Goal: Task Accomplishment & Management: Manage account settings

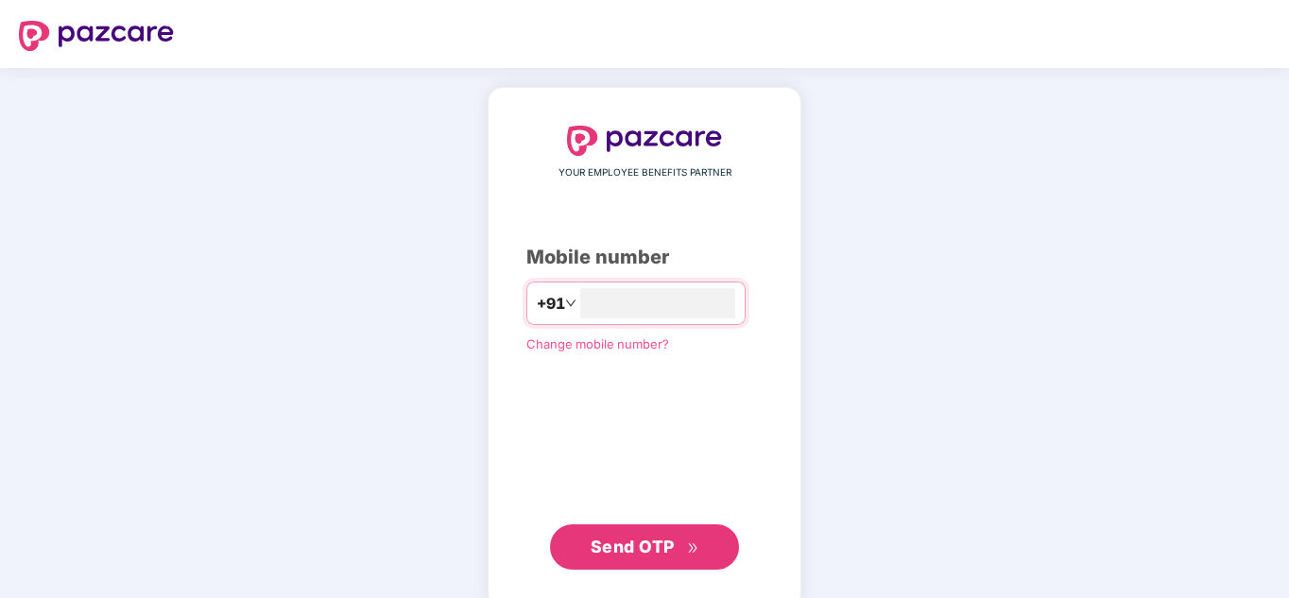
type input "**********"
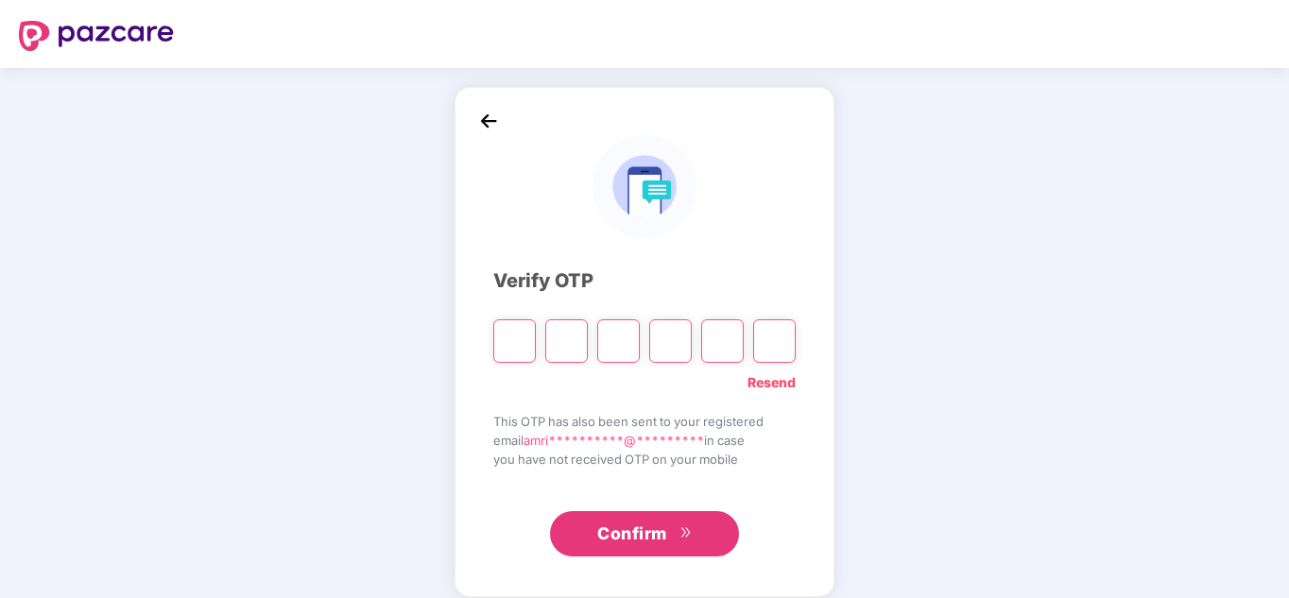
type input "*"
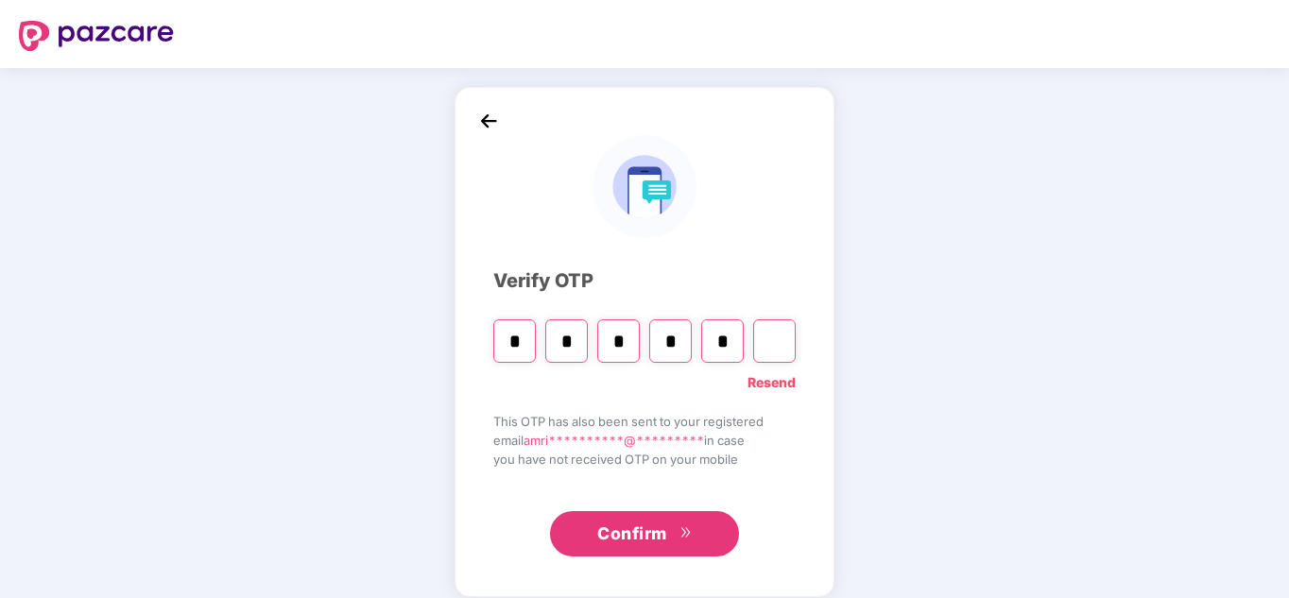
type input "*"
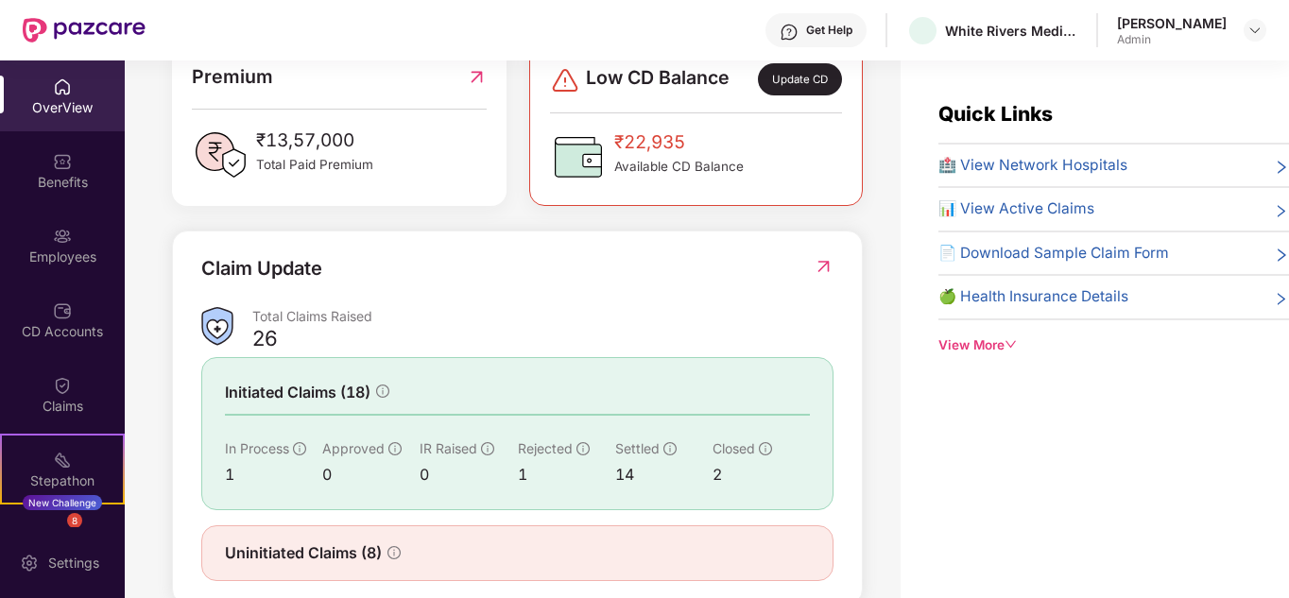
scroll to position [560, 0]
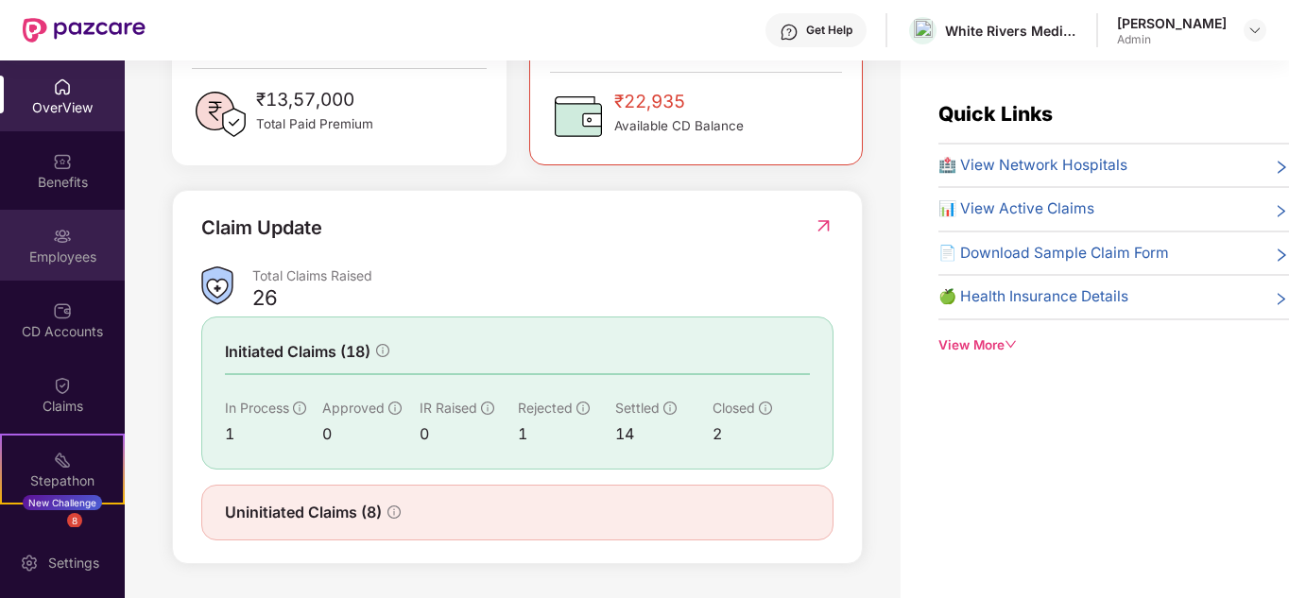
click at [78, 265] on div "Employees" at bounding box center [62, 257] width 125 height 19
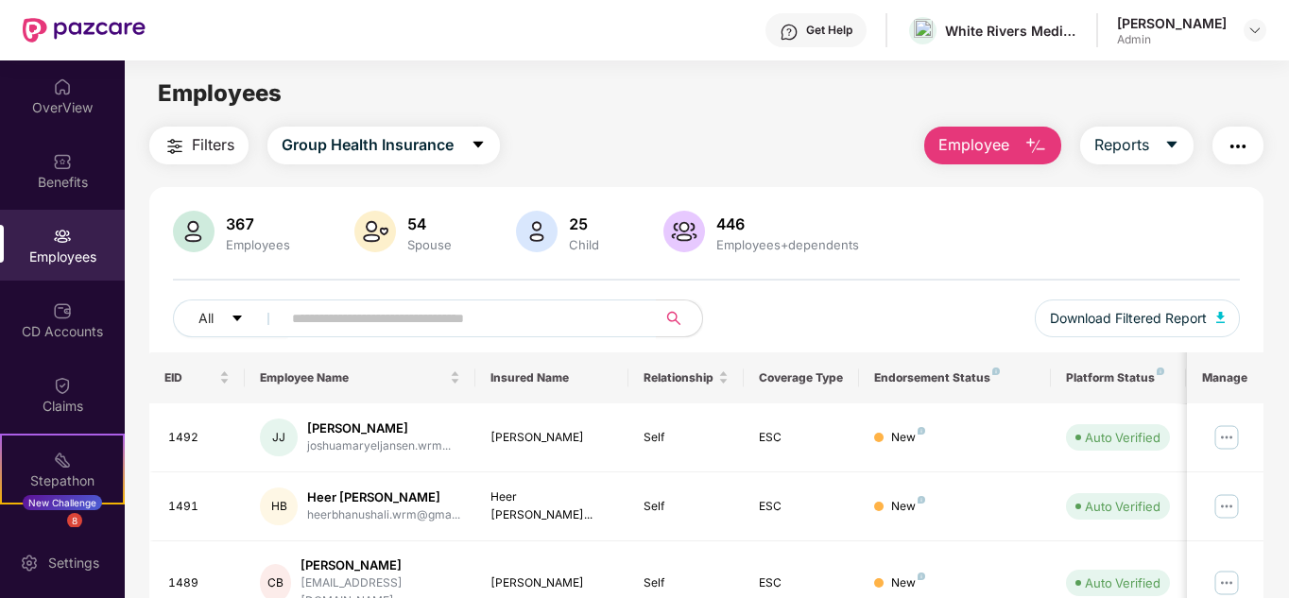
click at [994, 154] on span "Employee" at bounding box center [974, 145] width 71 height 24
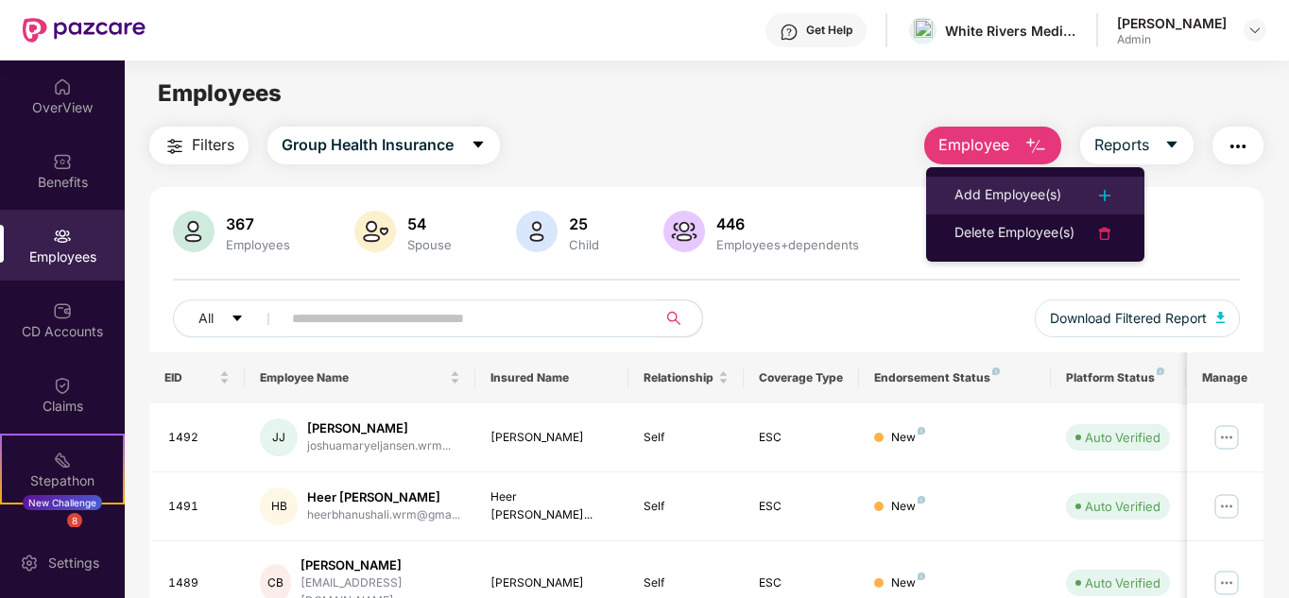
click at [993, 182] on li "Add Employee(s)" at bounding box center [1035, 196] width 218 height 38
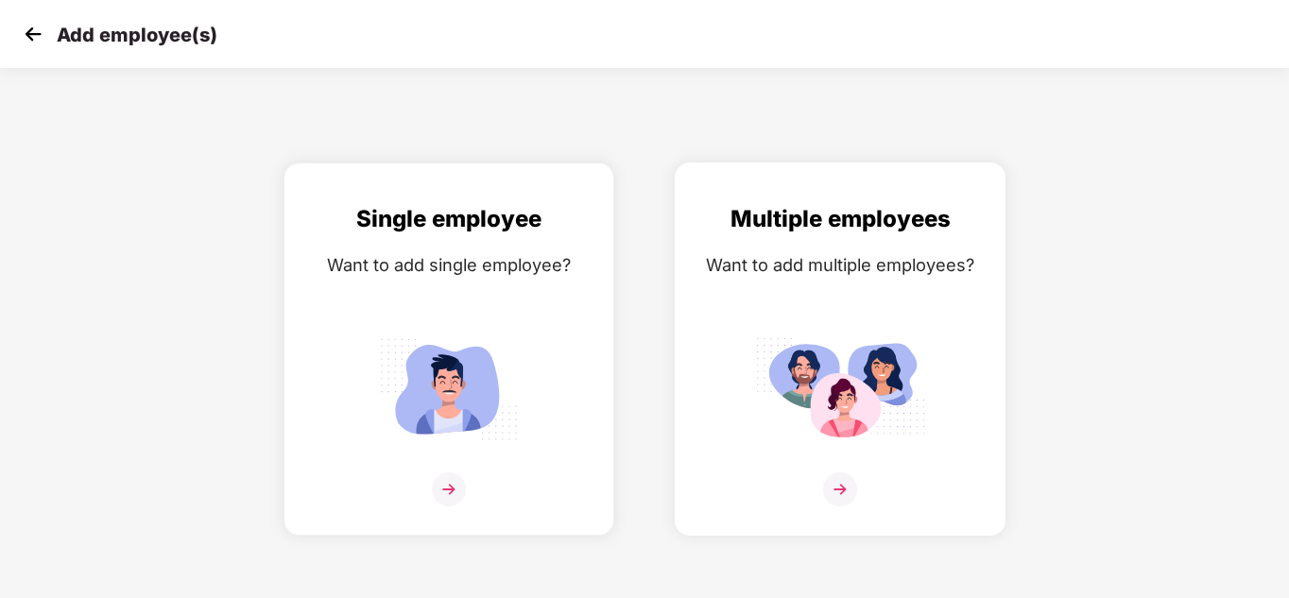
click at [836, 496] on img at bounding box center [840, 490] width 34 height 34
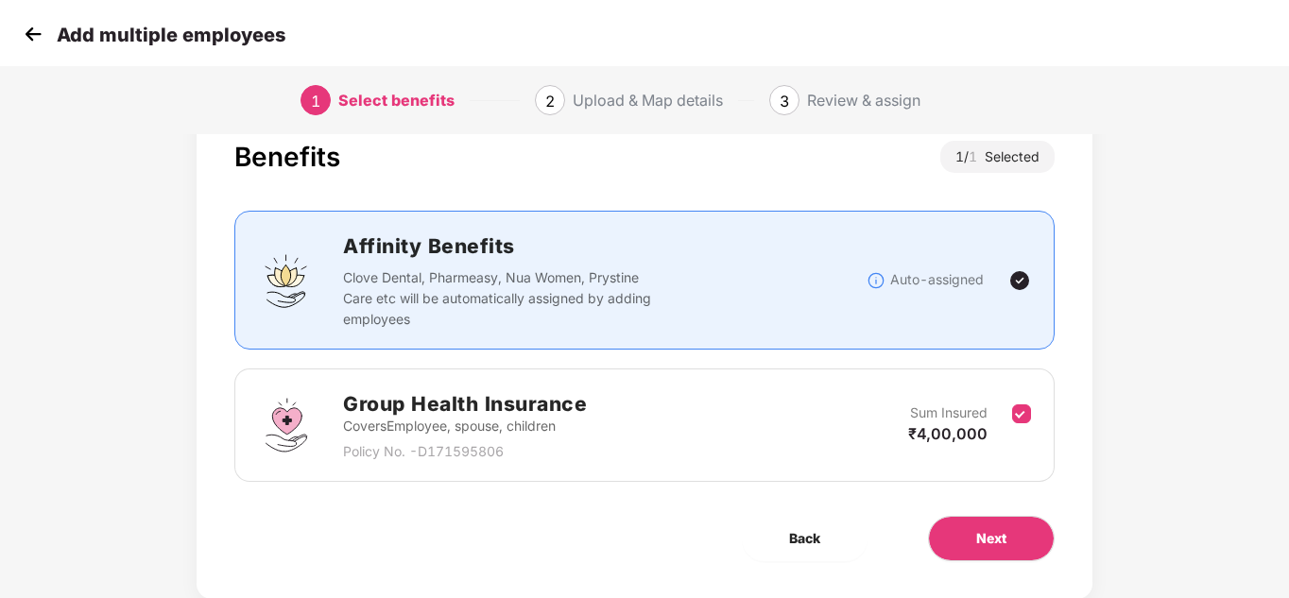
scroll to position [100, 0]
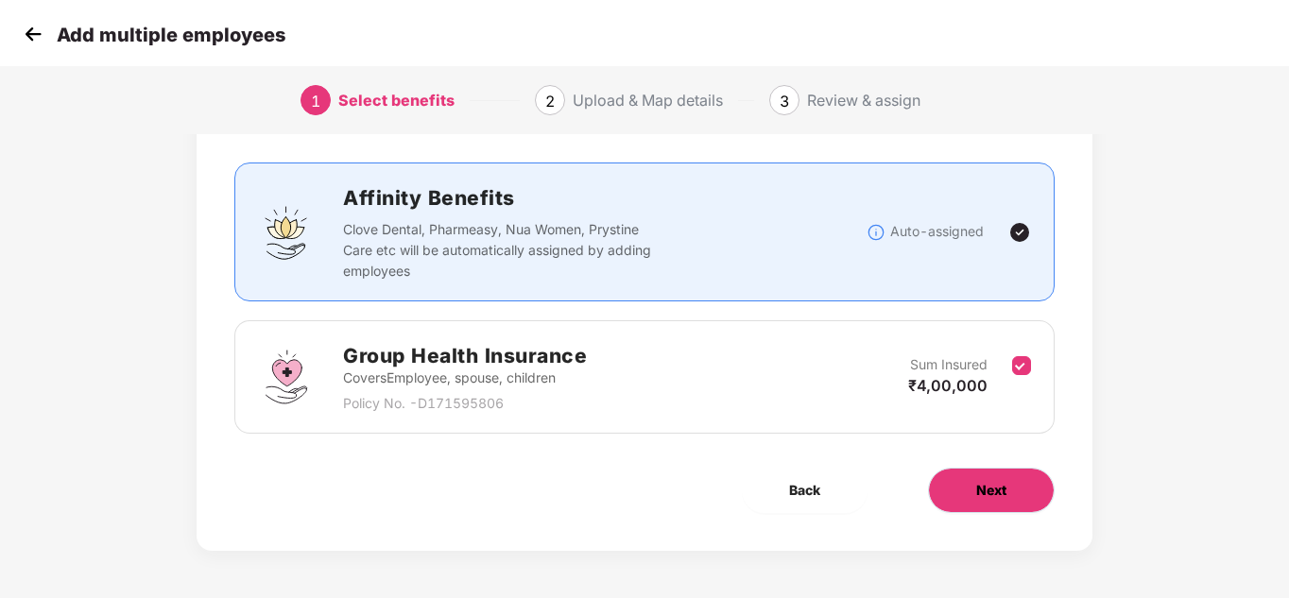
click at [976, 484] on span "Next" at bounding box center [991, 490] width 30 height 21
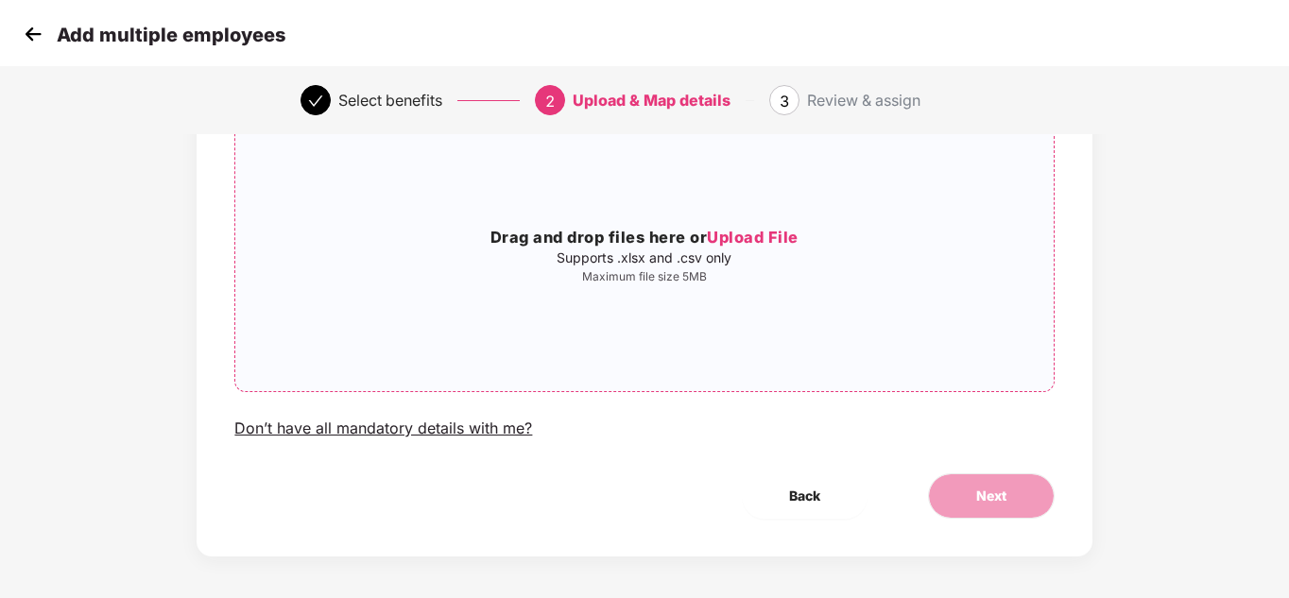
scroll to position [161, 0]
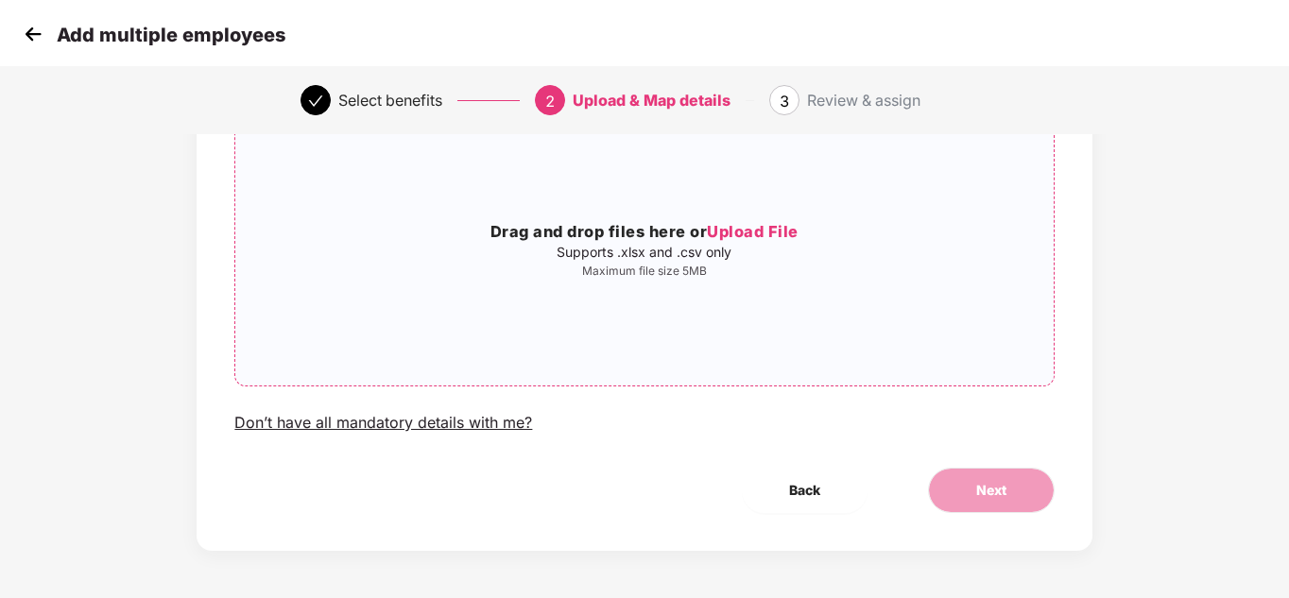
click at [768, 233] on span "Upload File" at bounding box center [753, 231] width 92 height 19
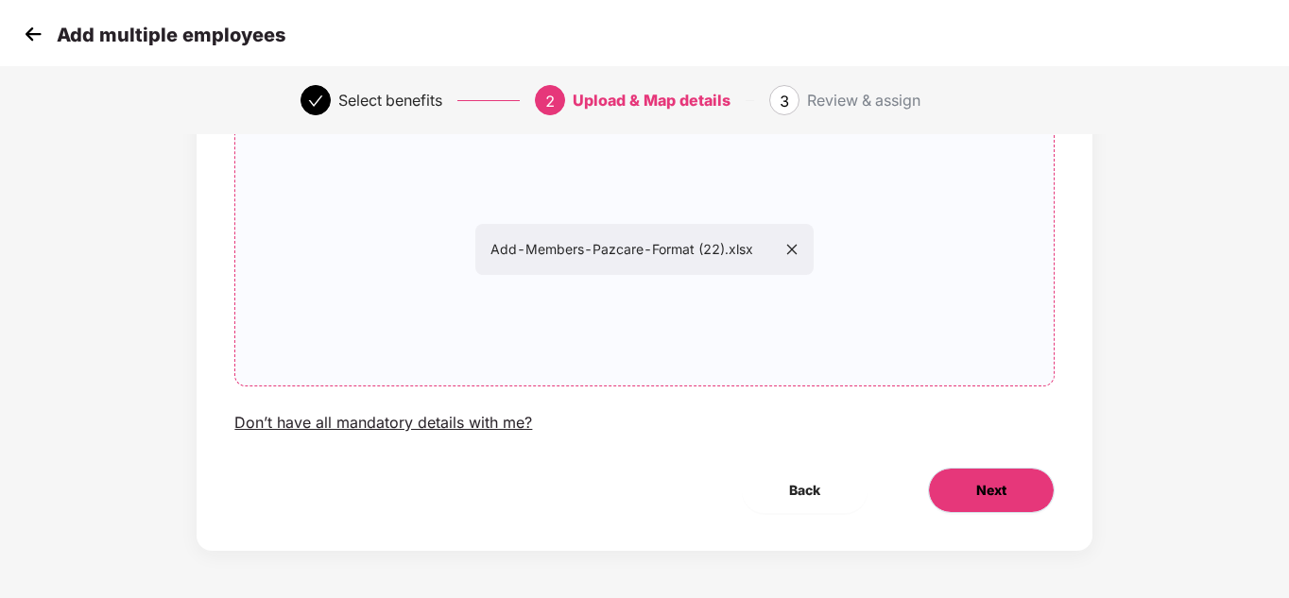
click at [993, 492] on span "Next" at bounding box center [991, 490] width 30 height 21
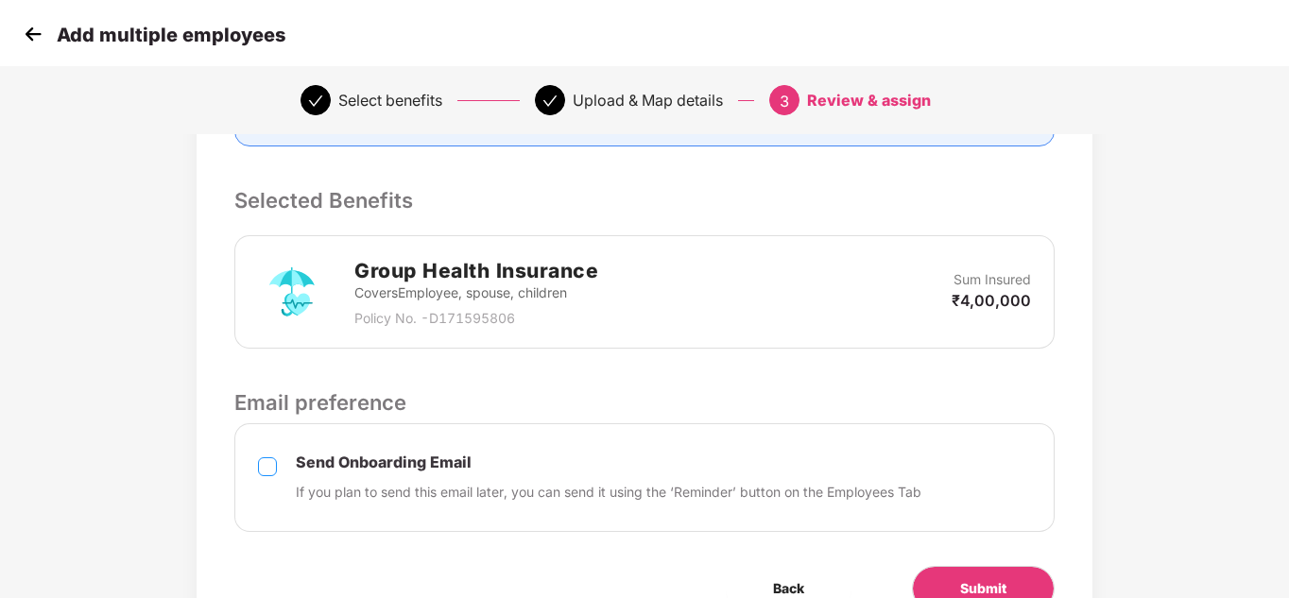
scroll to position [473, 0]
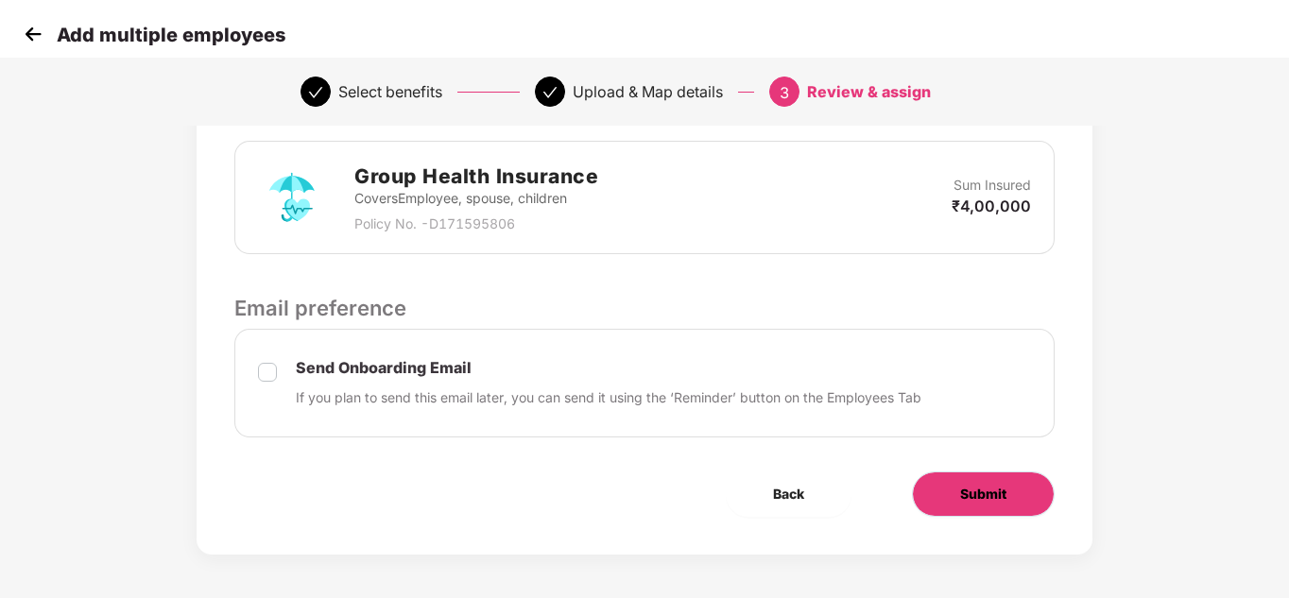
click at [960, 493] on span "Submit" at bounding box center [983, 494] width 46 height 21
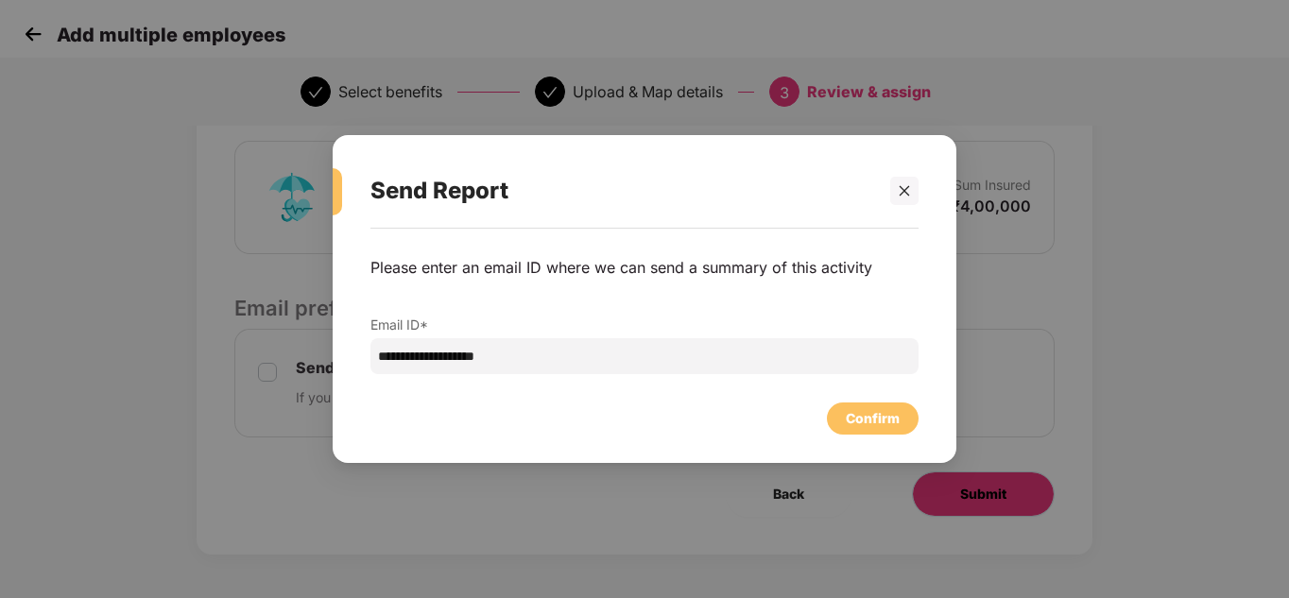
scroll to position [0, 0]
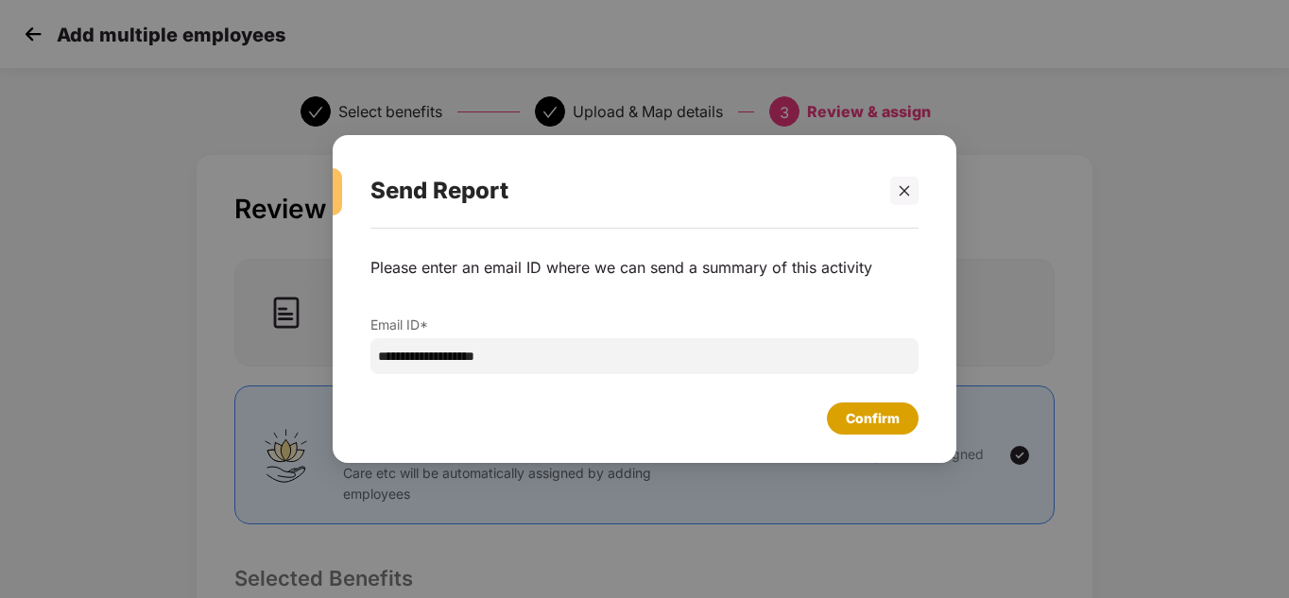
click at [873, 426] on div "Confirm" at bounding box center [873, 418] width 54 height 21
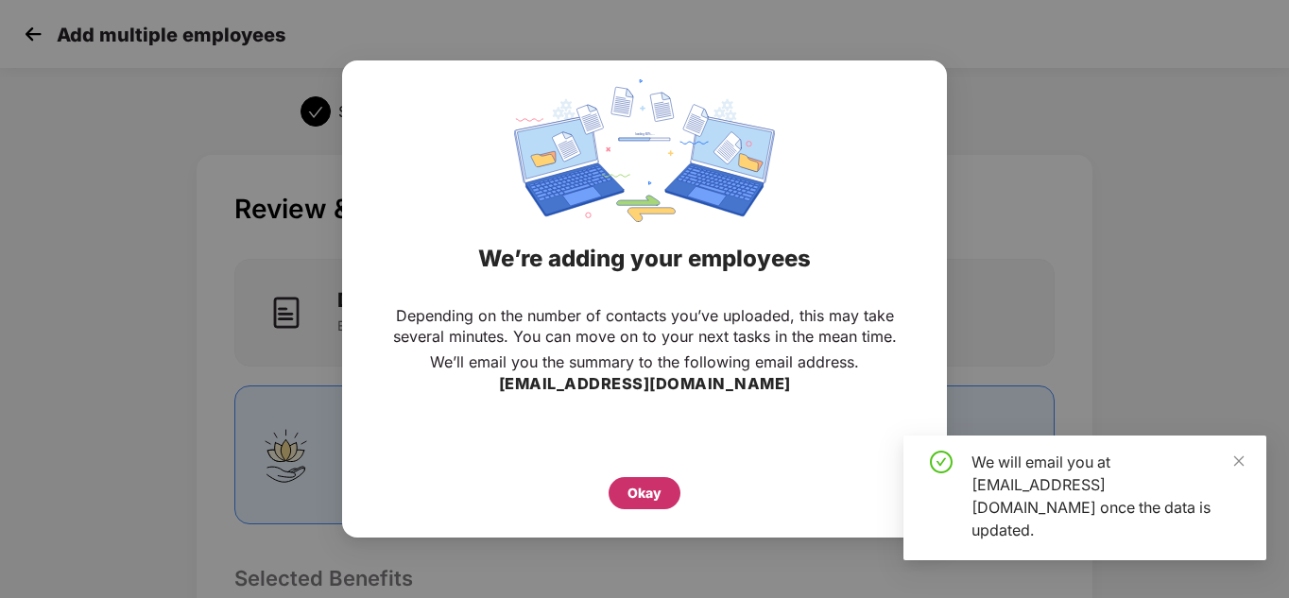
click at [643, 497] on div "Okay" at bounding box center [645, 493] width 34 height 21
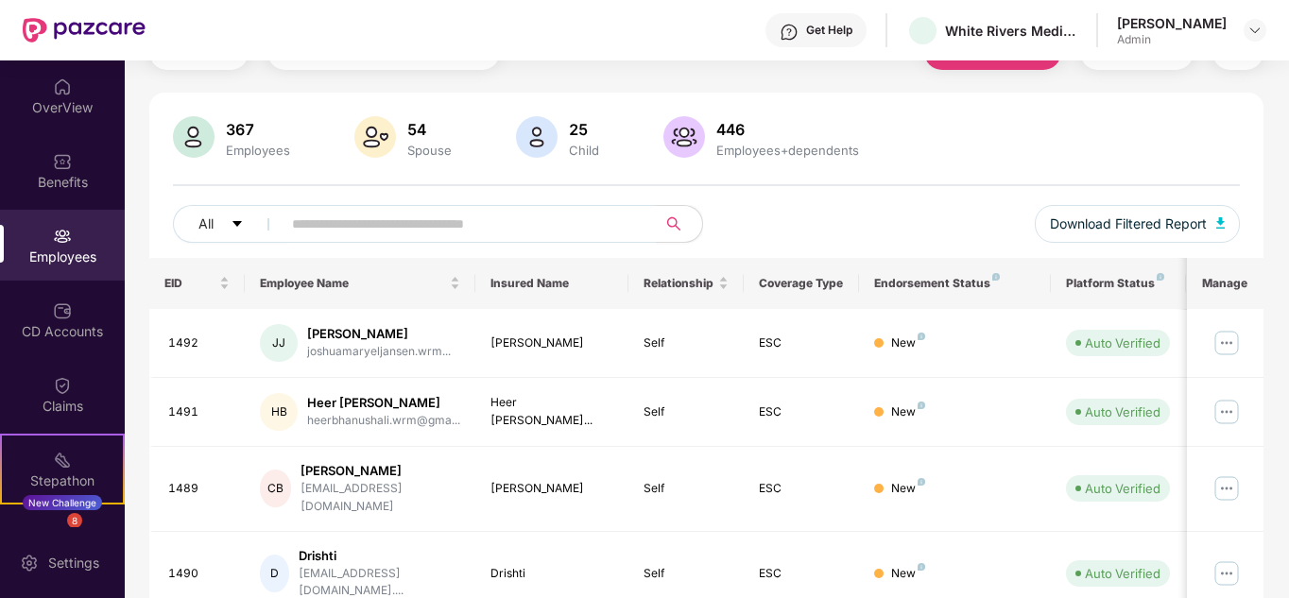
scroll to position [189, 0]
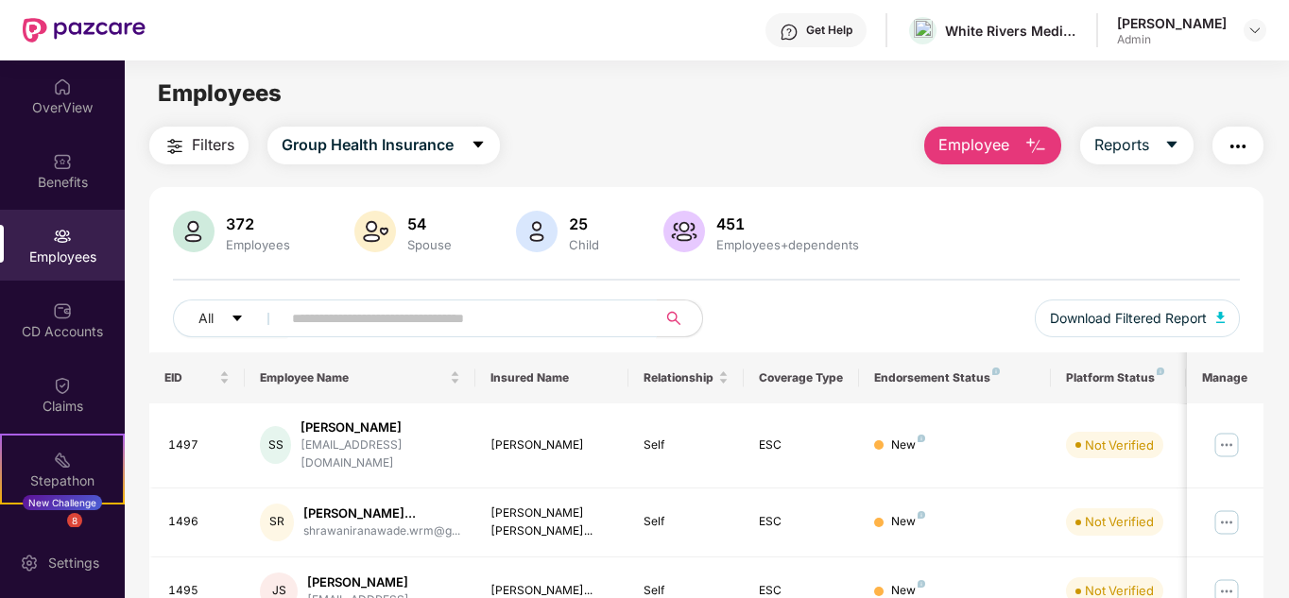
click at [316, 320] on input "text" at bounding box center [461, 318] width 339 height 28
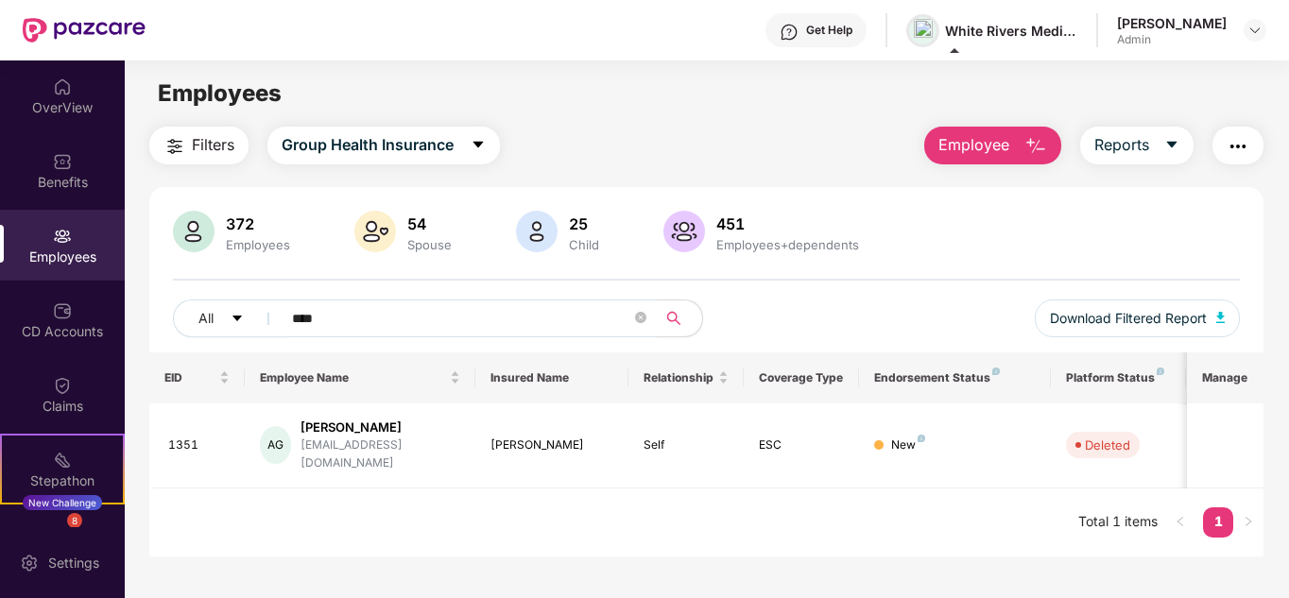
type input "****"
drag, startPoint x: 328, startPoint y: 324, endPoint x: 274, endPoint y: 337, distance: 55.3
click at [274, 337] on span "****" at bounding box center [463, 319] width 388 height 38
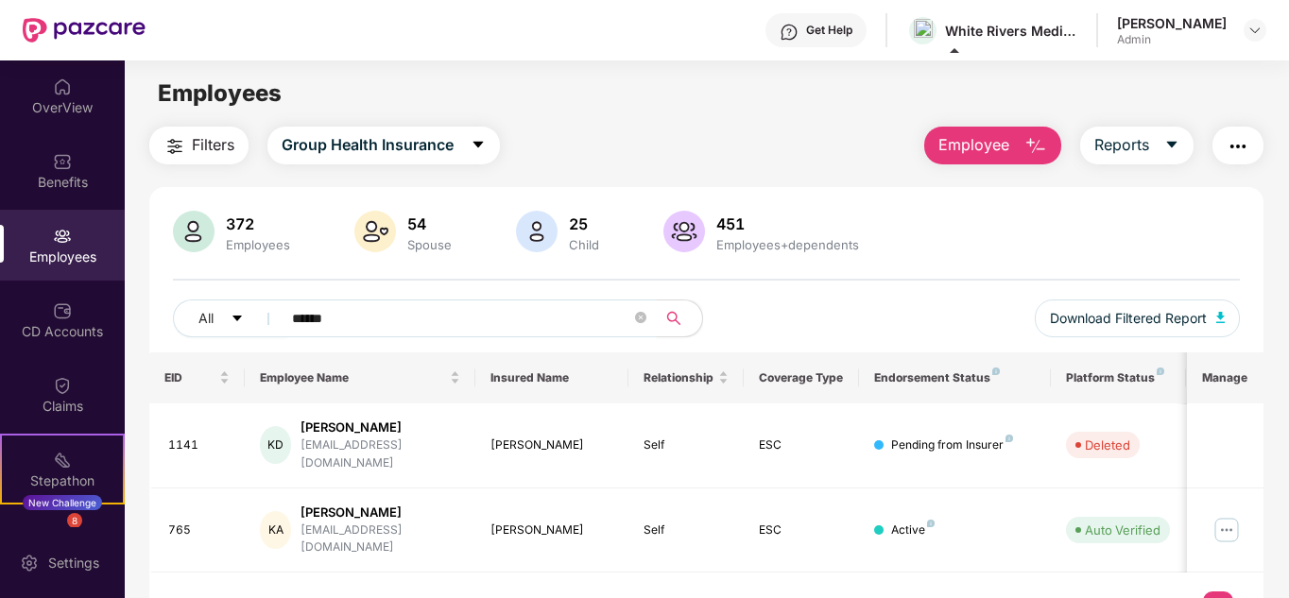
type input "*****"
click at [1218, 515] on img at bounding box center [1227, 530] width 30 height 30
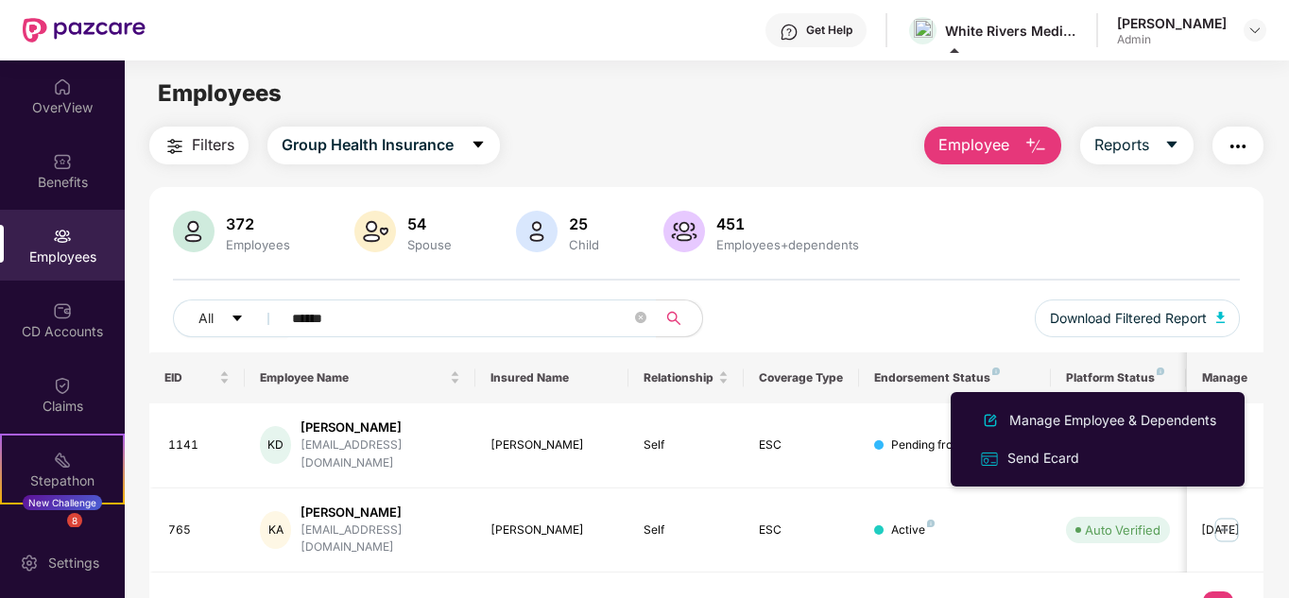
click at [1061, 406] on li "Manage Employee & Dependents" at bounding box center [1098, 421] width 294 height 38
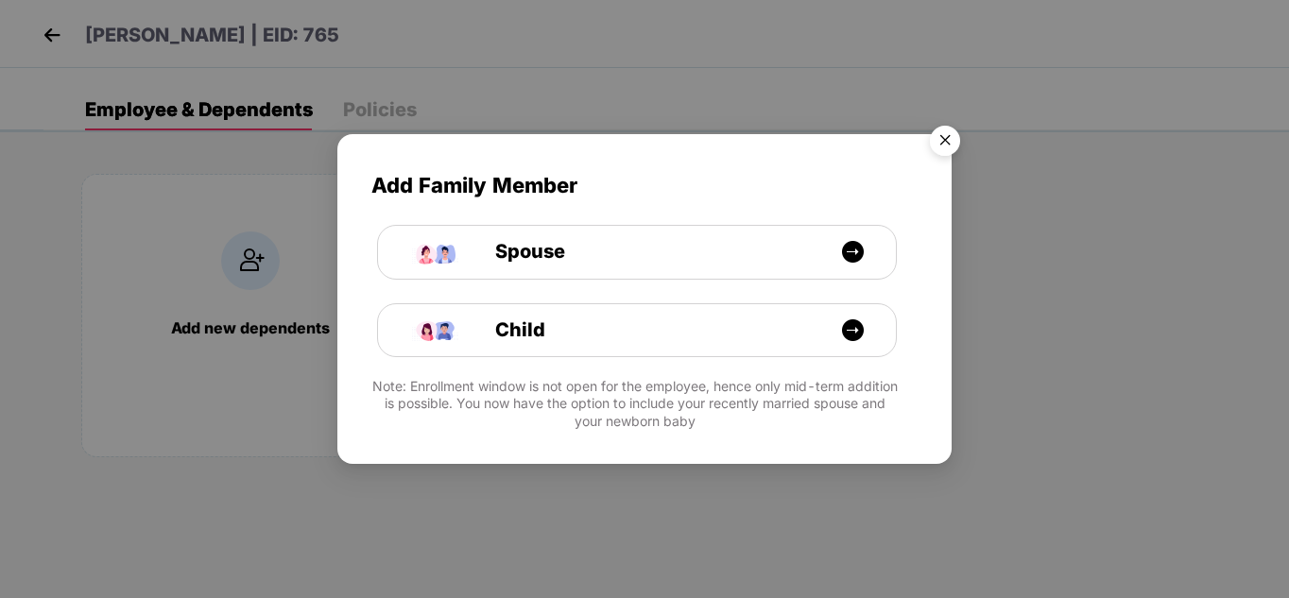
drag, startPoint x: 941, startPoint y: 131, endPoint x: 931, endPoint y: 168, distance: 38.3
click at [940, 134] on img "Close" at bounding box center [945, 143] width 53 height 53
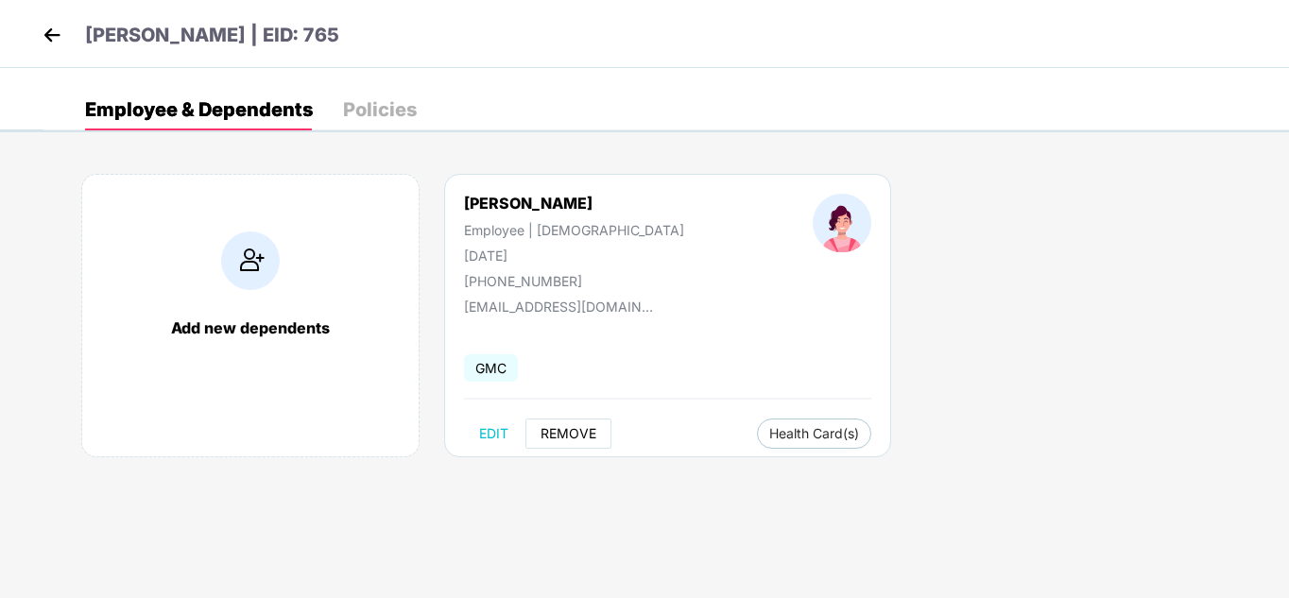
click at [565, 426] on span "REMOVE" at bounding box center [569, 433] width 56 height 15
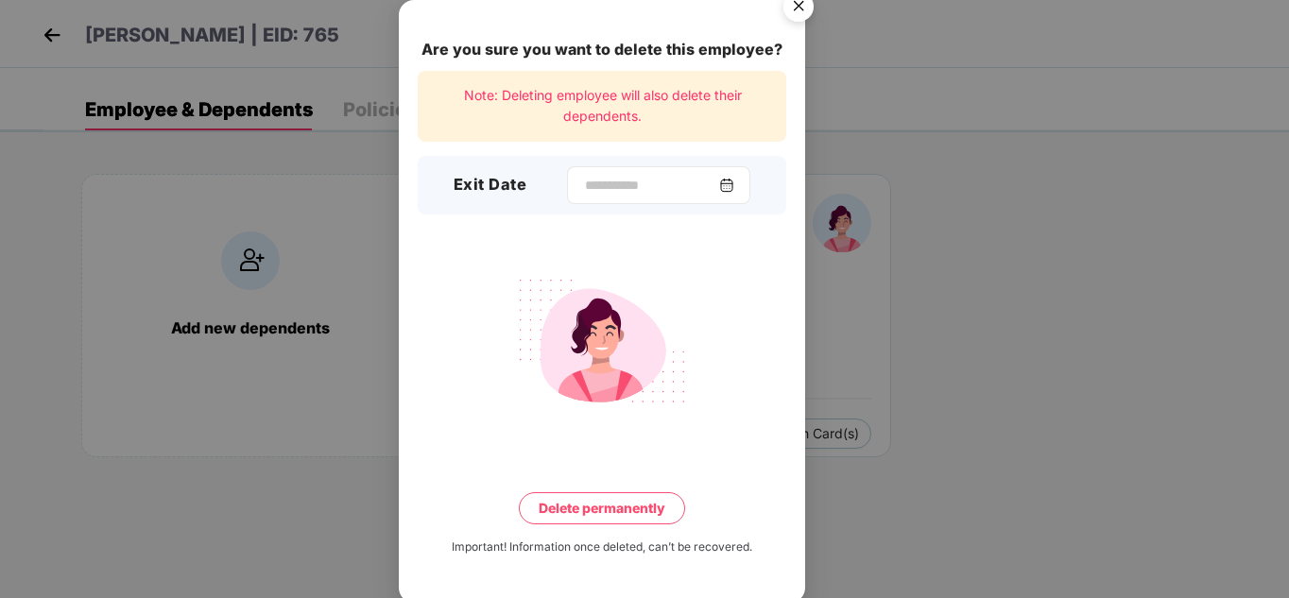
click at [734, 184] on img at bounding box center [726, 185] width 15 height 15
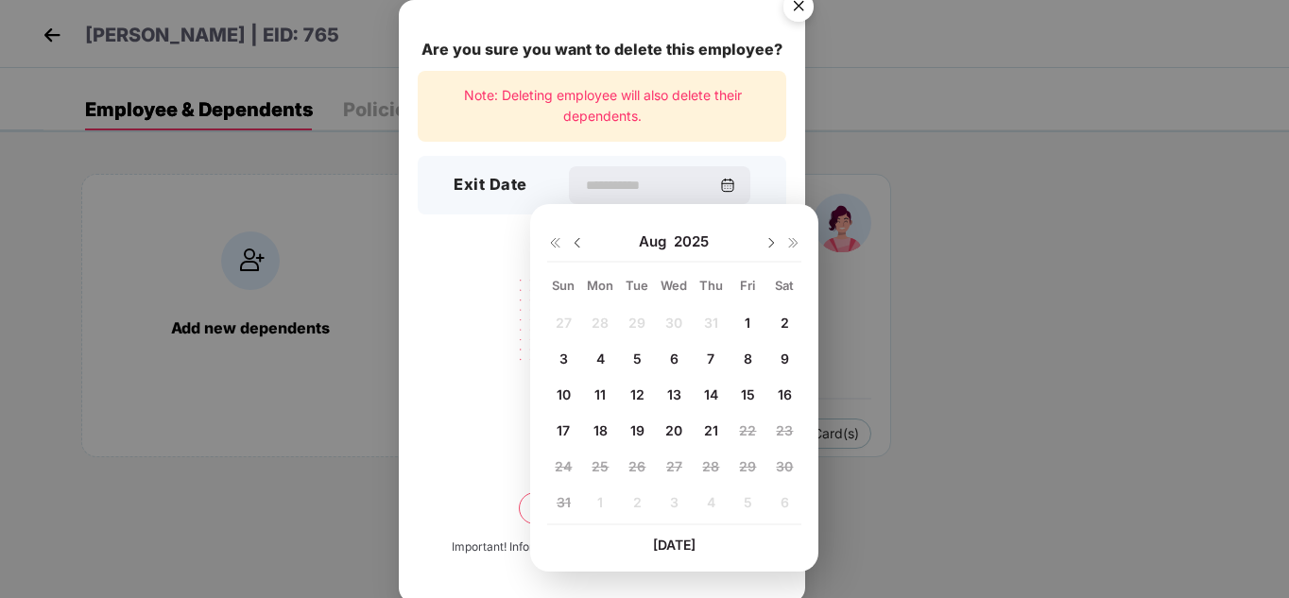
click at [639, 397] on span "12" at bounding box center [637, 395] width 14 height 16
type input "**********"
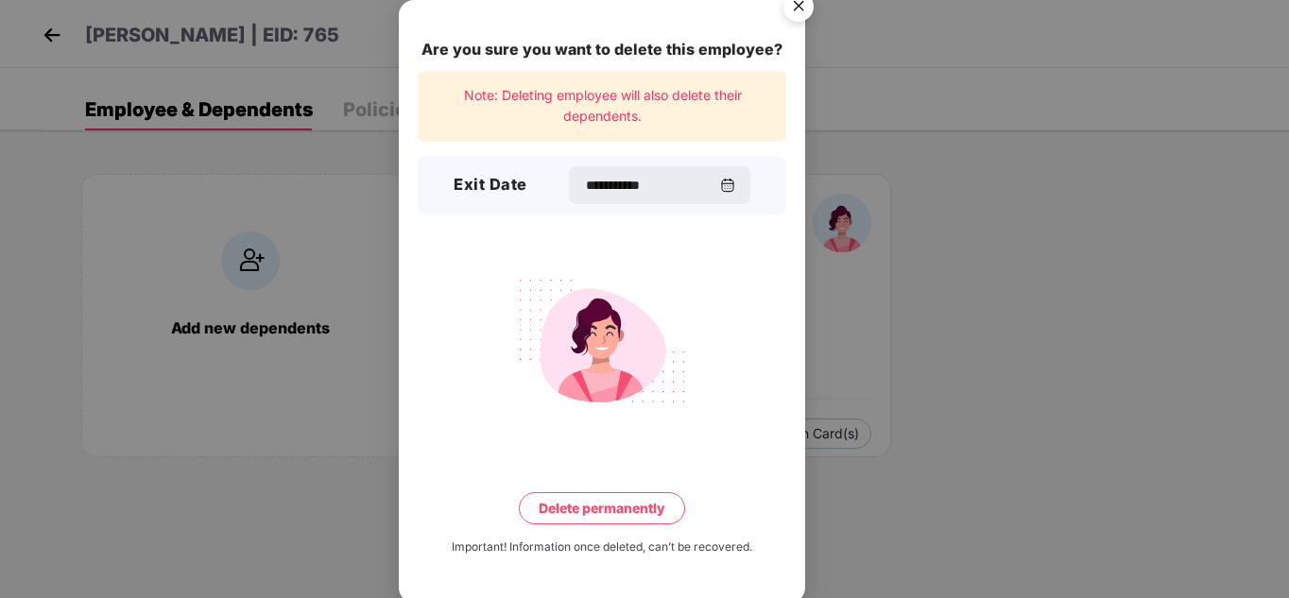
click at [644, 502] on button "Delete permanently" at bounding box center [602, 508] width 166 height 32
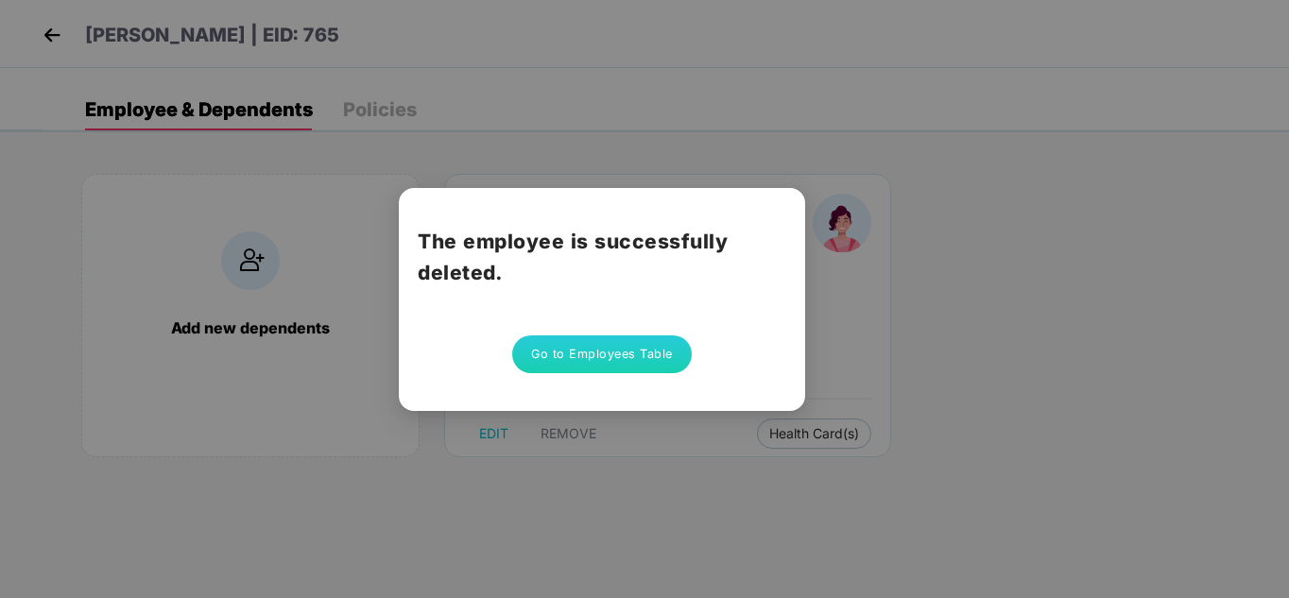
click at [635, 343] on button "Go to Employees Table" at bounding box center [602, 355] width 180 height 38
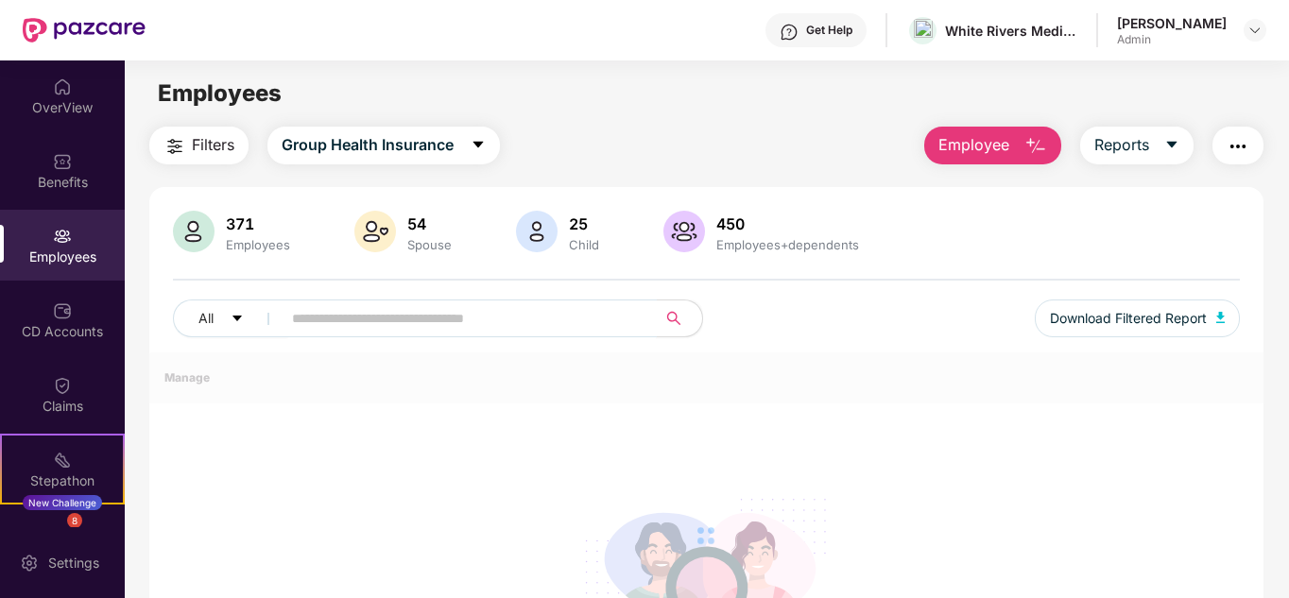
click at [401, 326] on input "text" at bounding box center [461, 318] width 339 height 28
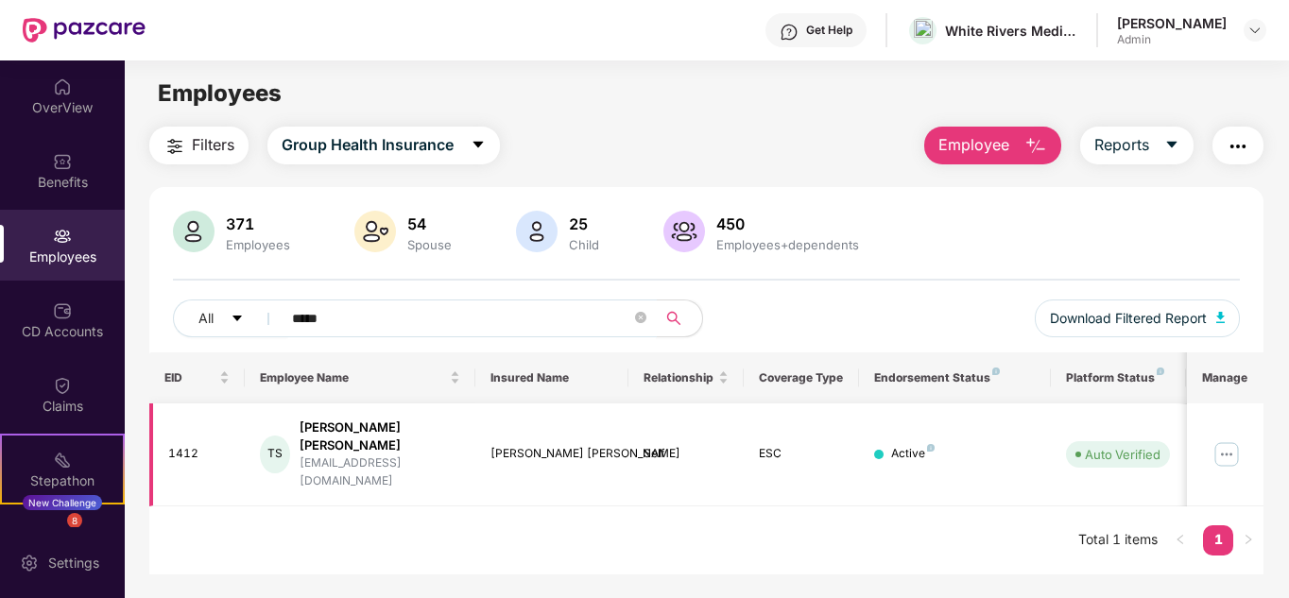
type input "****"
click at [1233, 440] on img at bounding box center [1227, 455] width 30 height 30
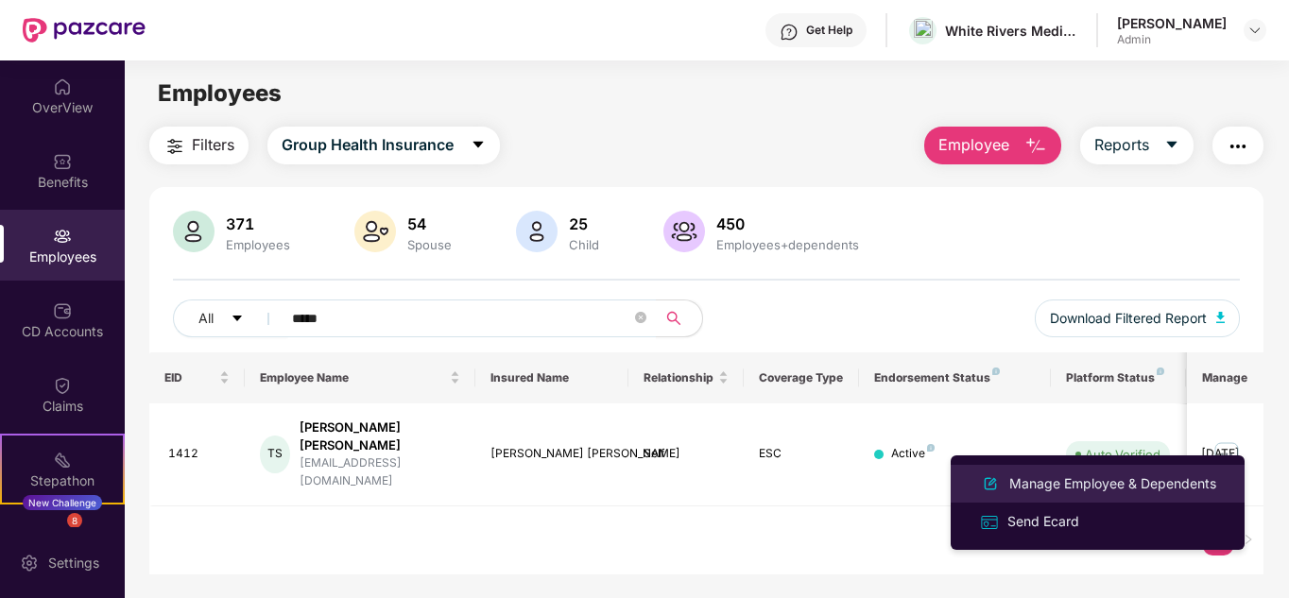
click at [1059, 473] on div "Manage Employee & Dependents" at bounding box center [1097, 484] width 245 height 23
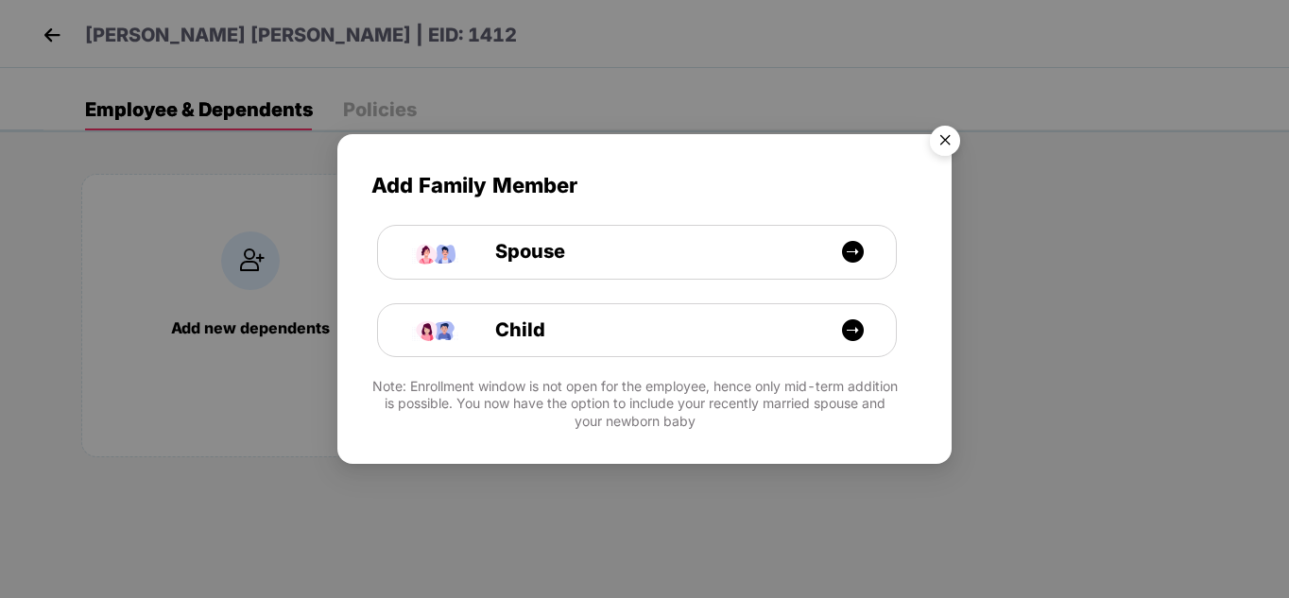
click at [948, 147] on img "Close" at bounding box center [945, 143] width 53 height 53
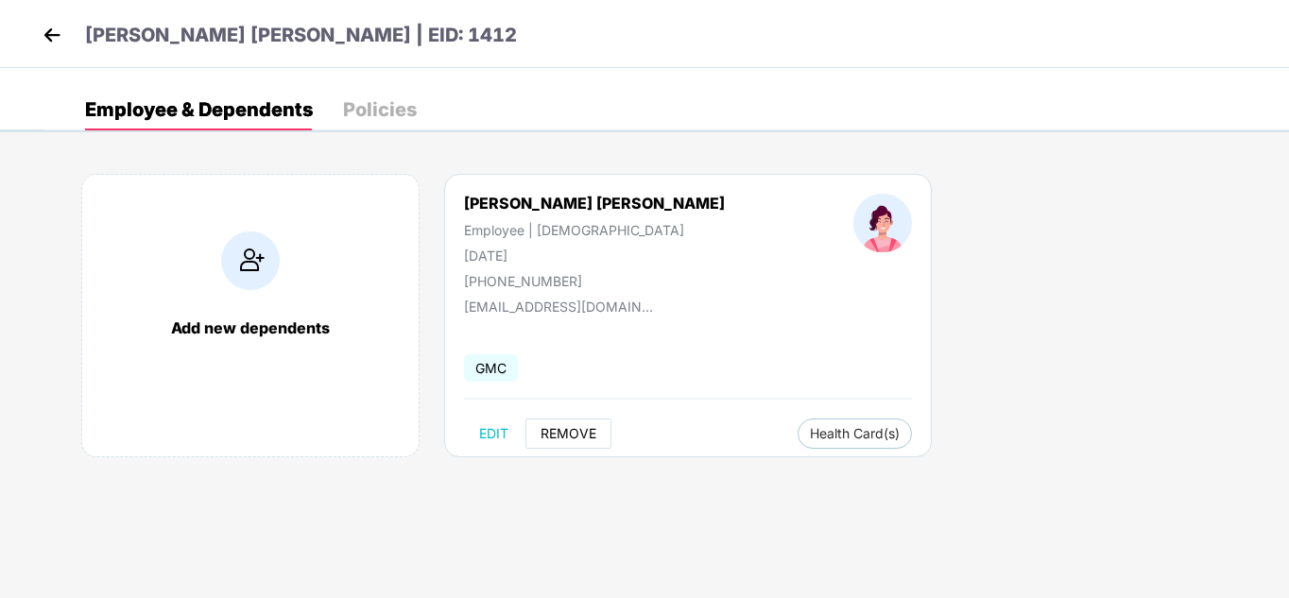
click at [583, 437] on span "REMOVE" at bounding box center [569, 433] width 56 height 15
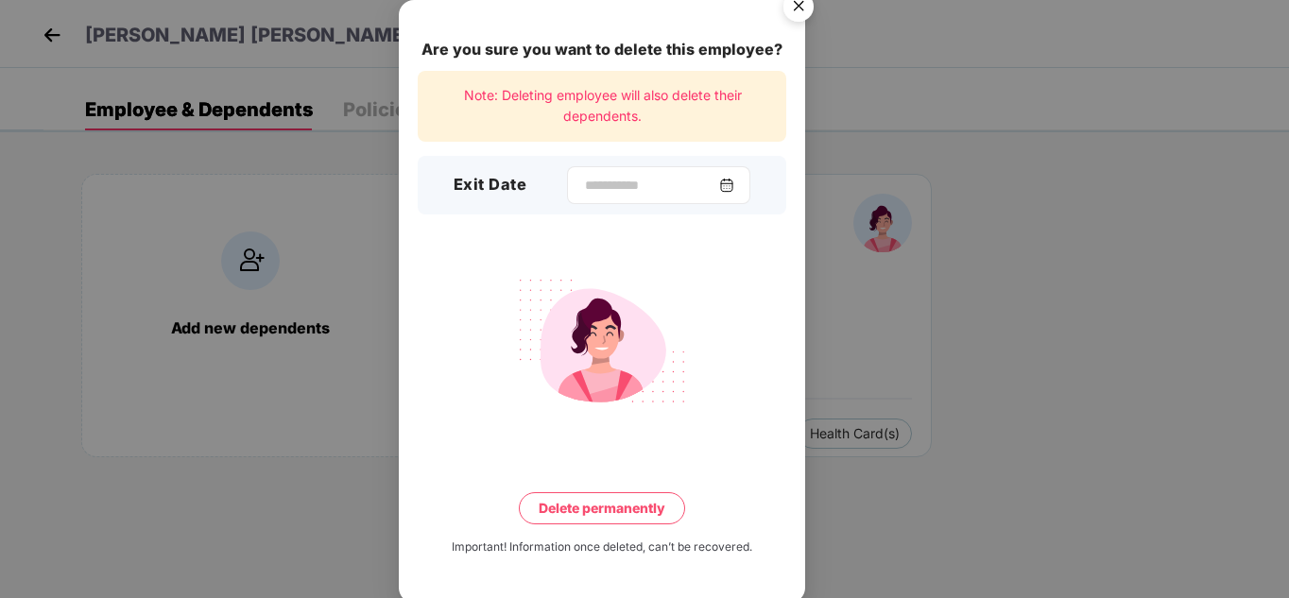
click at [734, 189] on img at bounding box center [726, 185] width 15 height 15
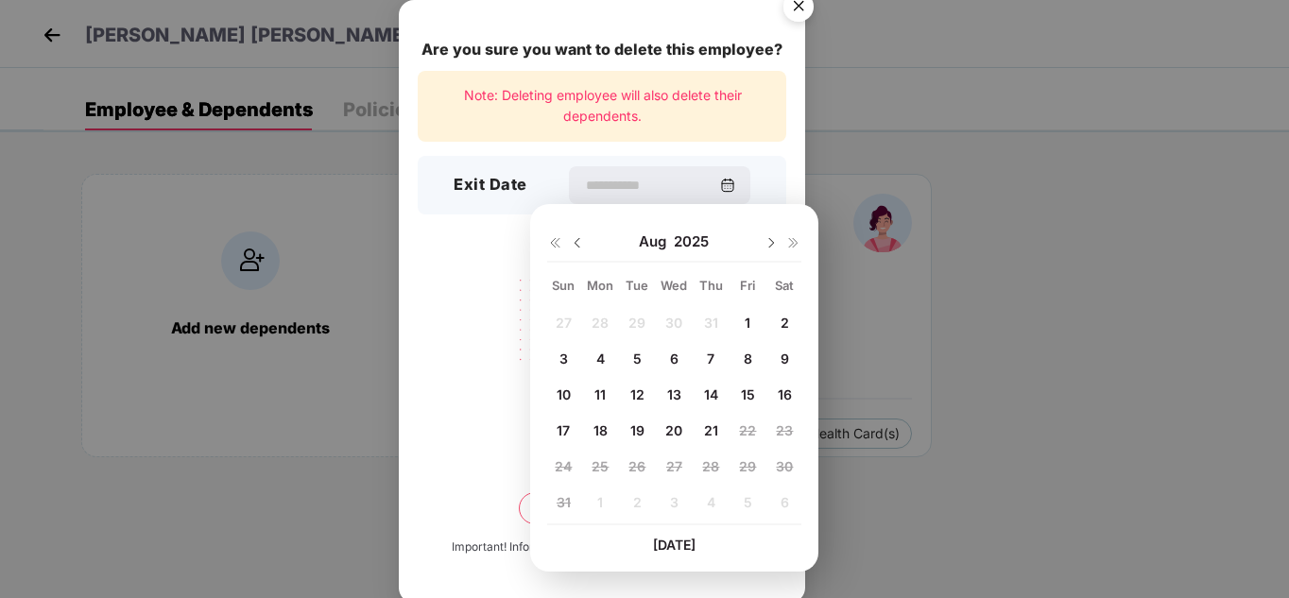
click at [637, 388] on span "12" at bounding box center [637, 395] width 14 height 16
type input "**********"
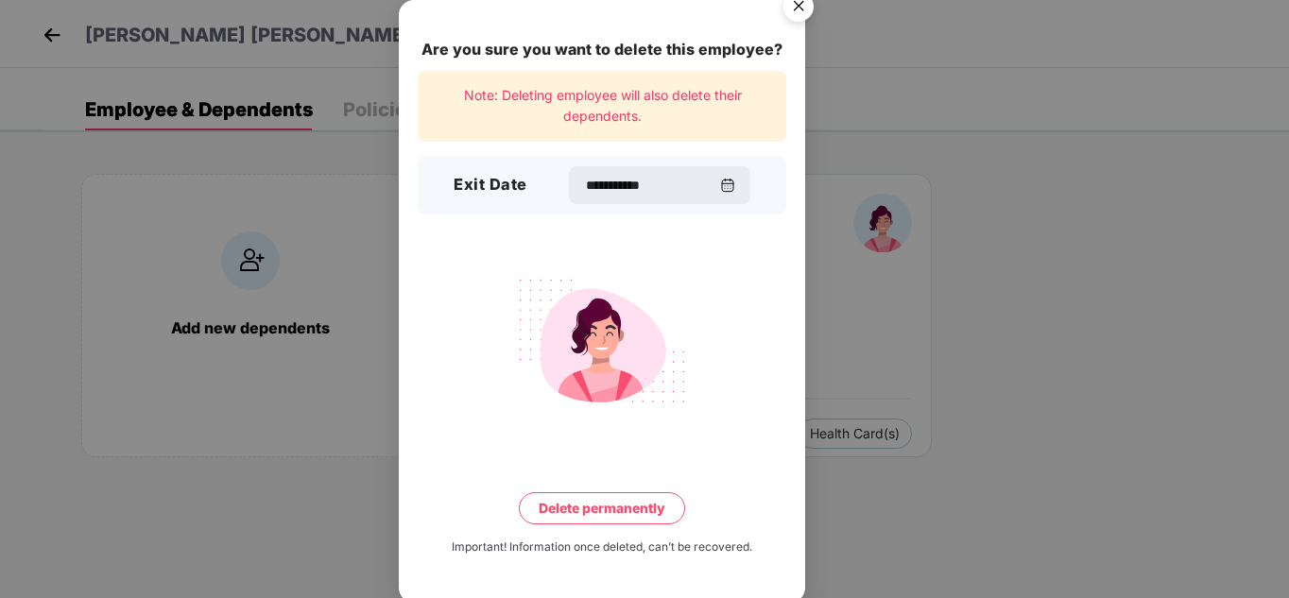
click at [647, 501] on button "Delete permanently" at bounding box center [602, 508] width 166 height 32
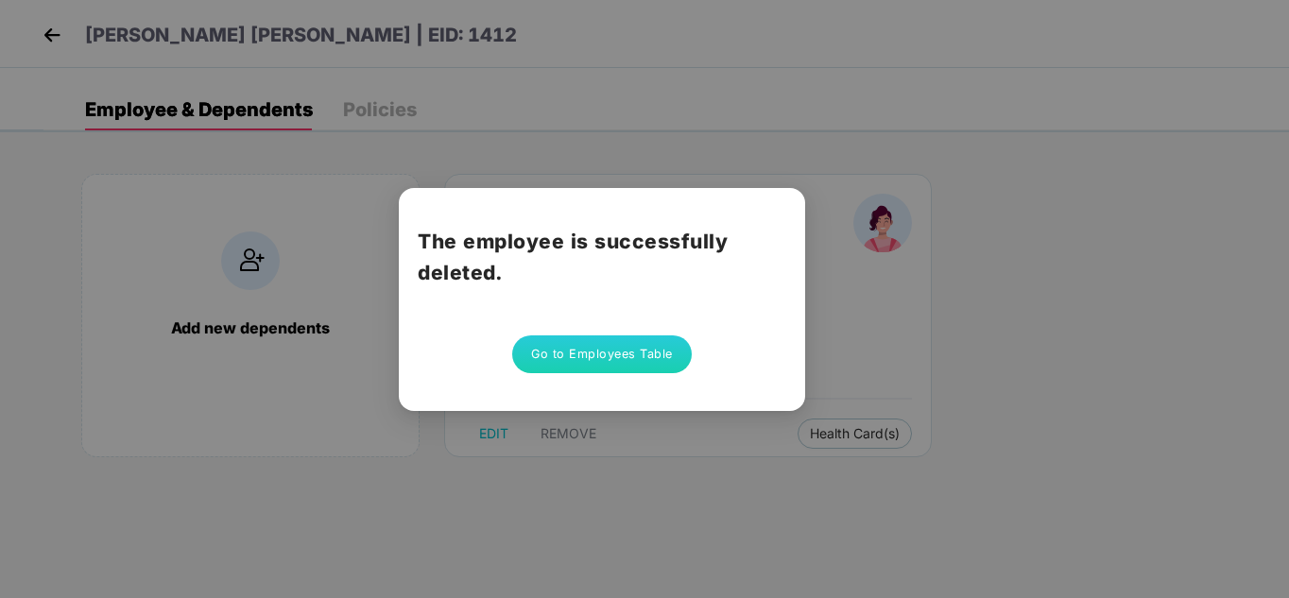
click at [590, 365] on button "Go to Employees Table" at bounding box center [602, 355] width 180 height 38
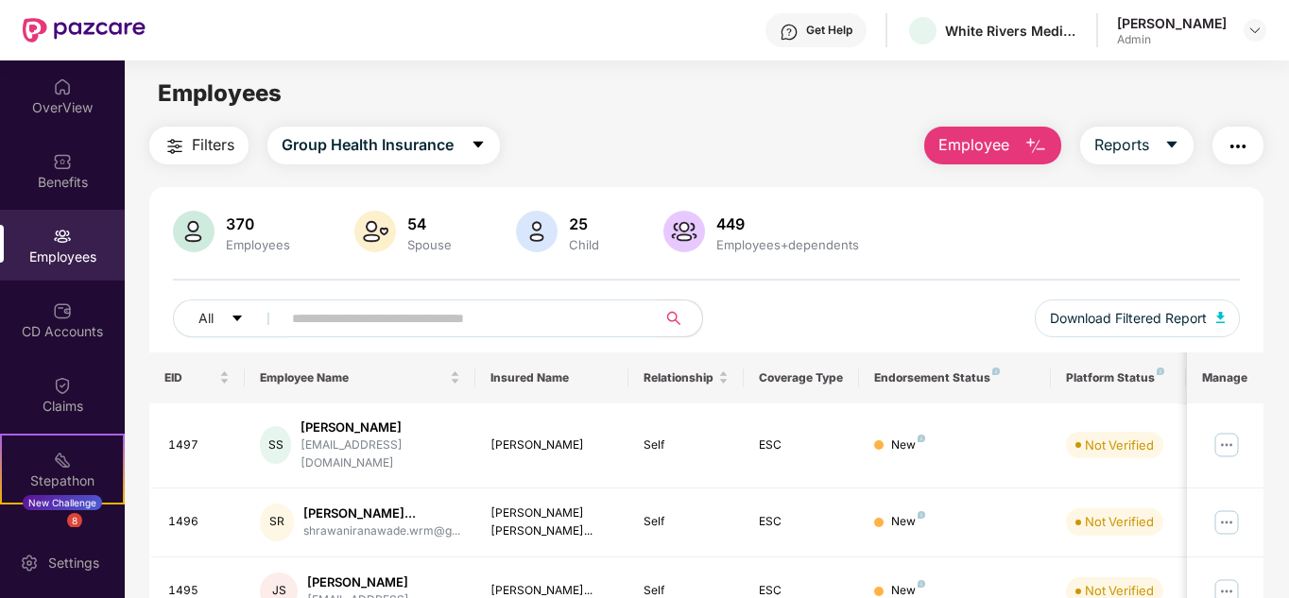
click at [432, 322] on input "text" at bounding box center [461, 318] width 339 height 28
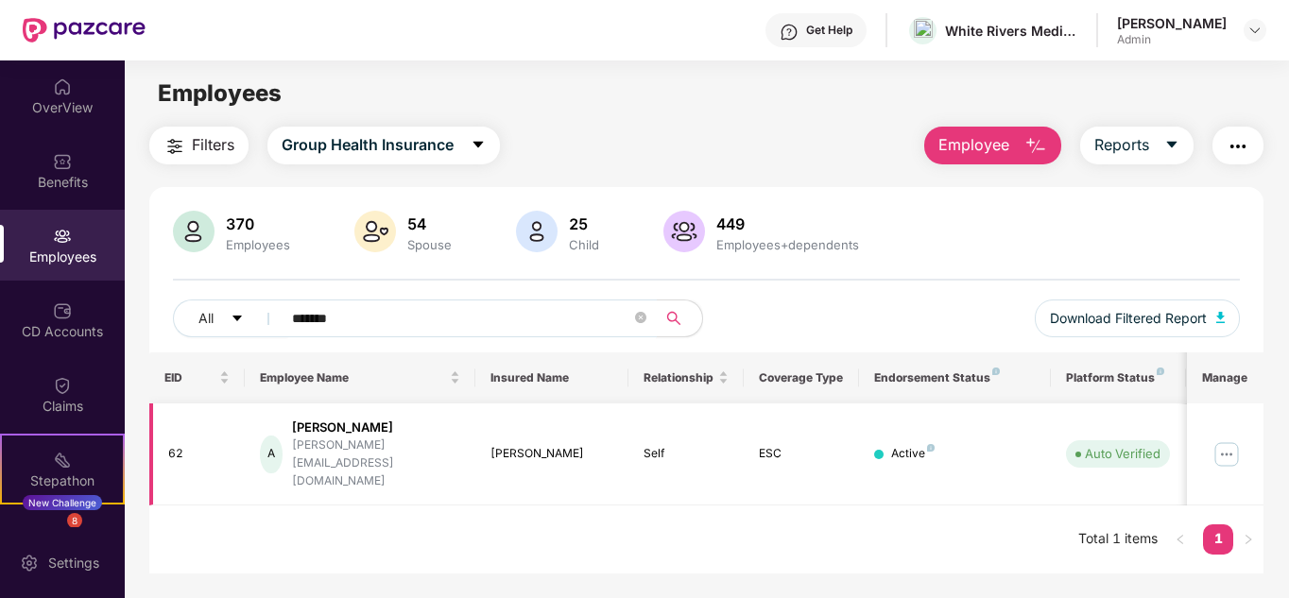
type input "*******"
click at [1221, 447] on img at bounding box center [1227, 455] width 30 height 30
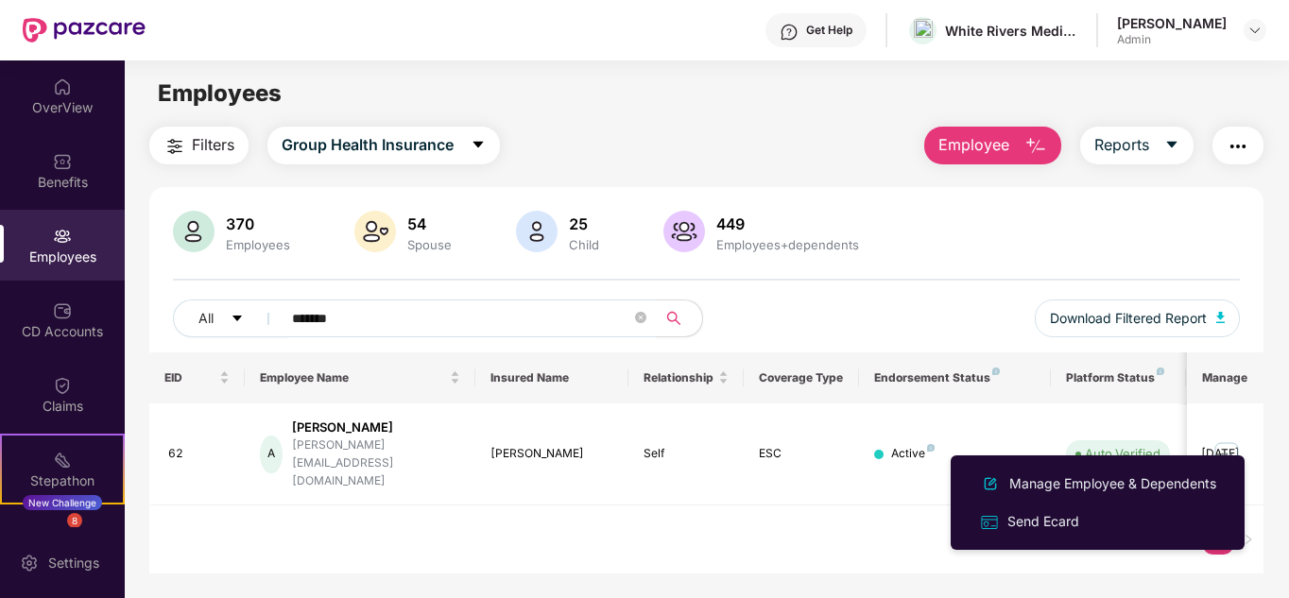
drag, startPoint x: 1032, startPoint y: 482, endPoint x: 1021, endPoint y: 483, distance: 11.4
click at [1025, 484] on div "Manage Employee & Dependents" at bounding box center [1113, 484] width 215 height 21
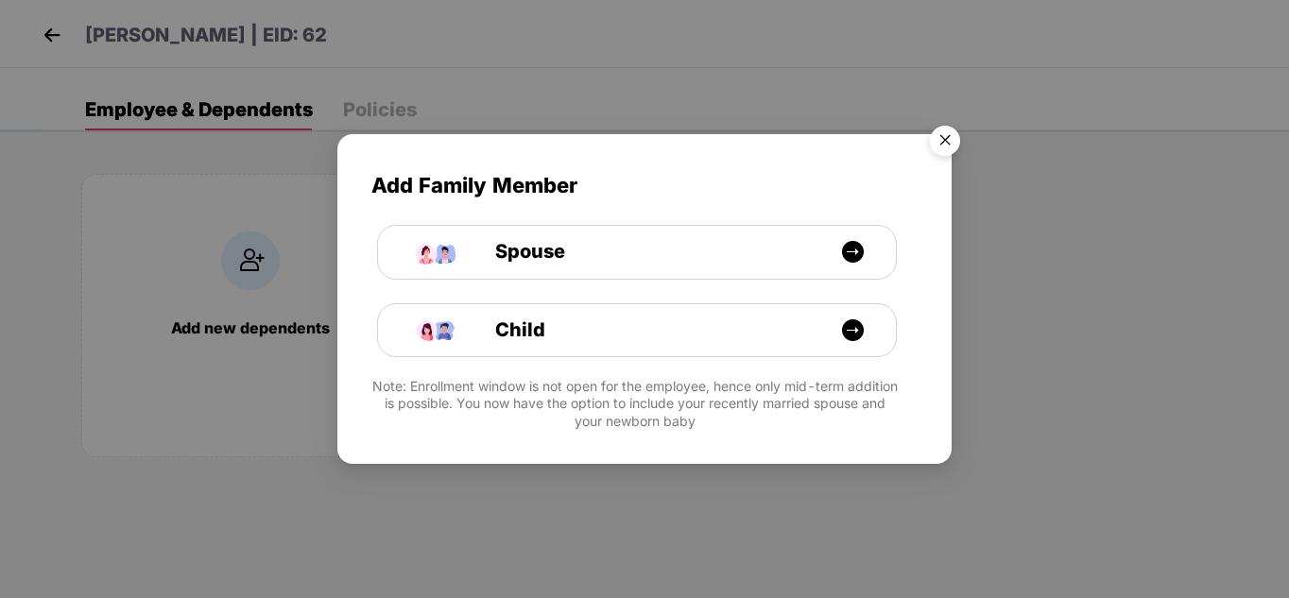
click at [958, 146] on img "Close" at bounding box center [945, 143] width 53 height 53
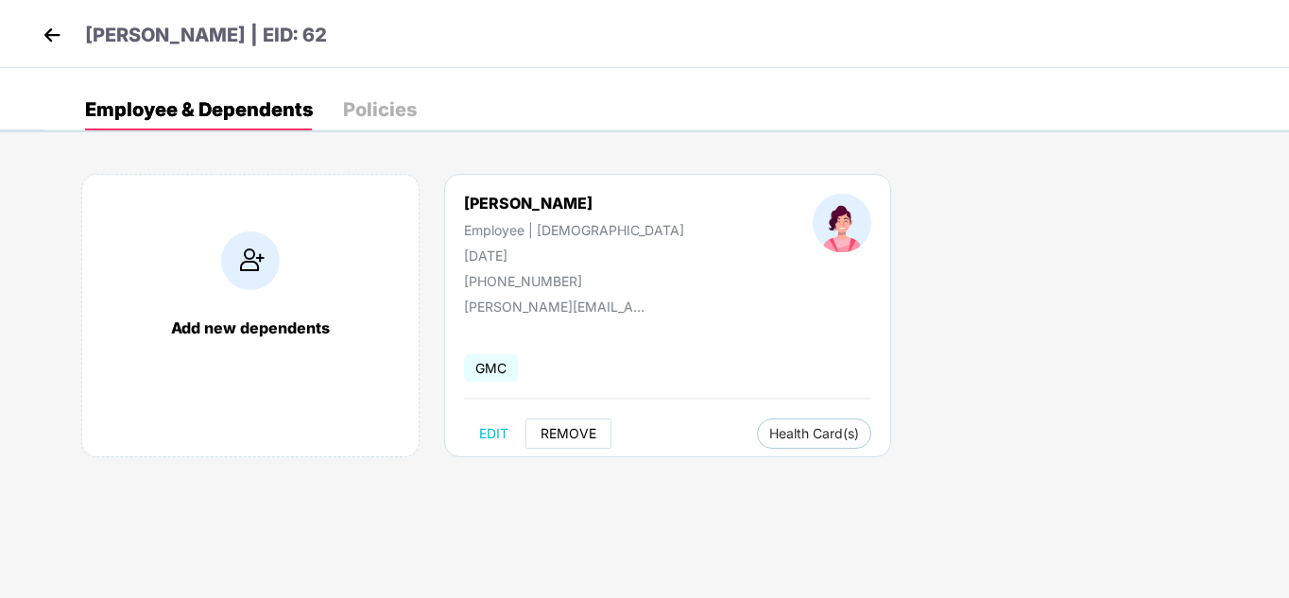
click at [568, 439] on span "REMOVE" at bounding box center [569, 433] width 56 height 15
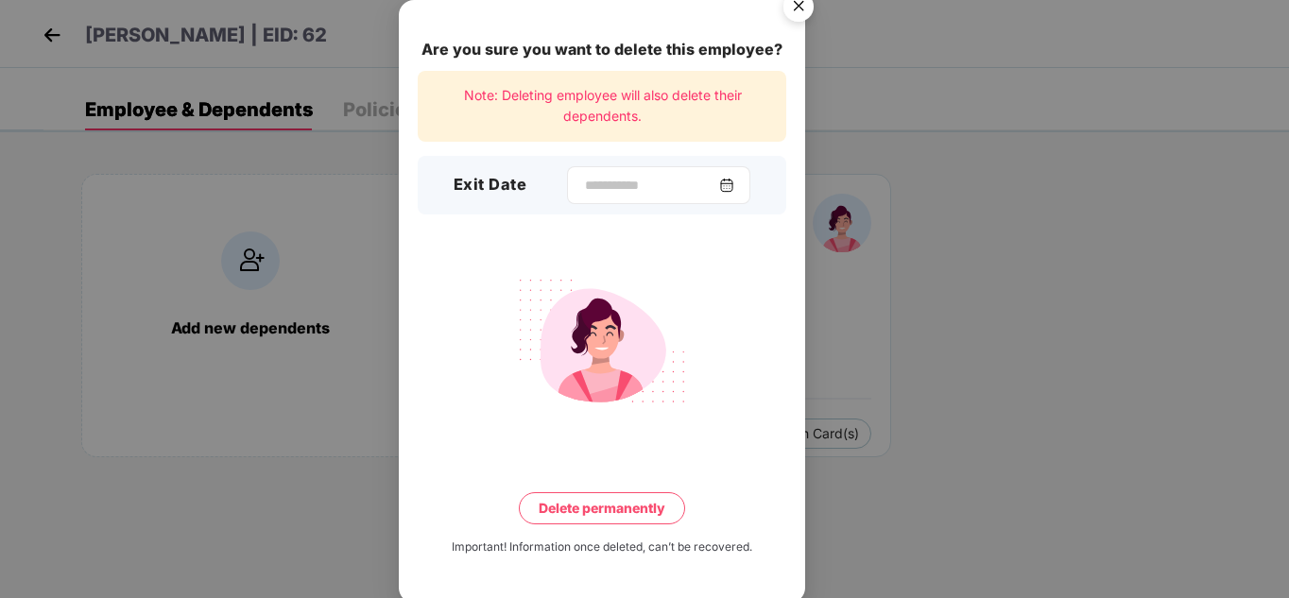
click at [734, 187] on img at bounding box center [726, 185] width 15 height 15
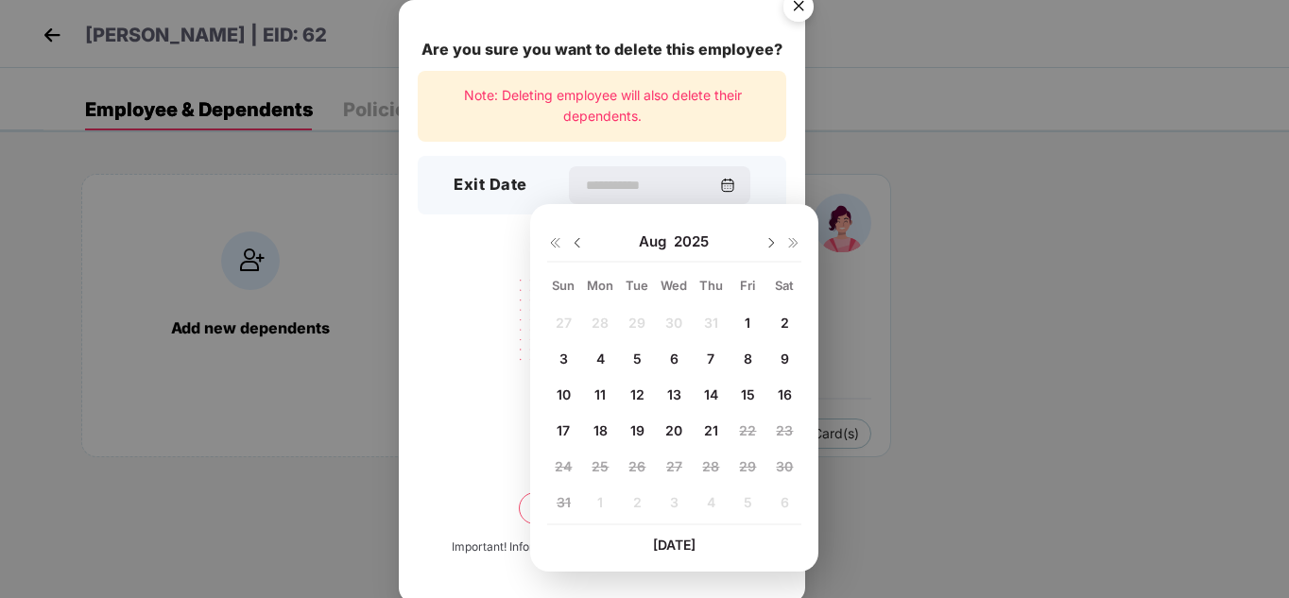
click at [682, 393] on div "13" at bounding box center [674, 394] width 28 height 28
type input "**********"
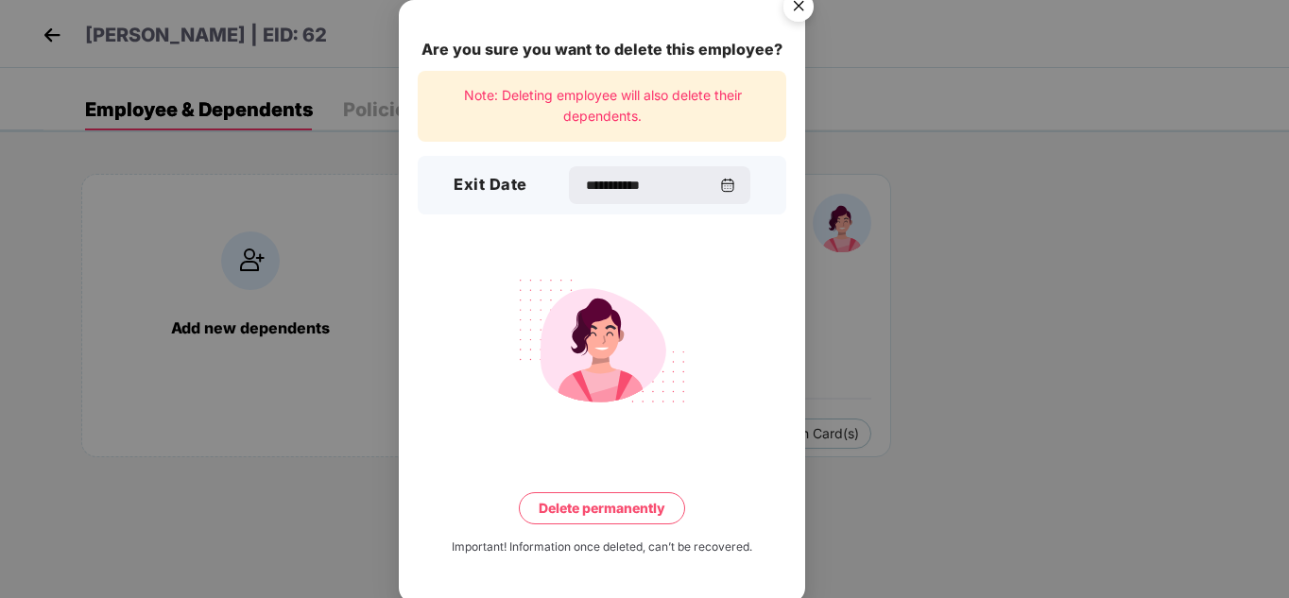
drag, startPoint x: 595, startPoint y: 508, endPoint x: 596, endPoint y: 494, distance: 13.4
click at [595, 509] on button "Delete permanently" at bounding box center [602, 508] width 166 height 32
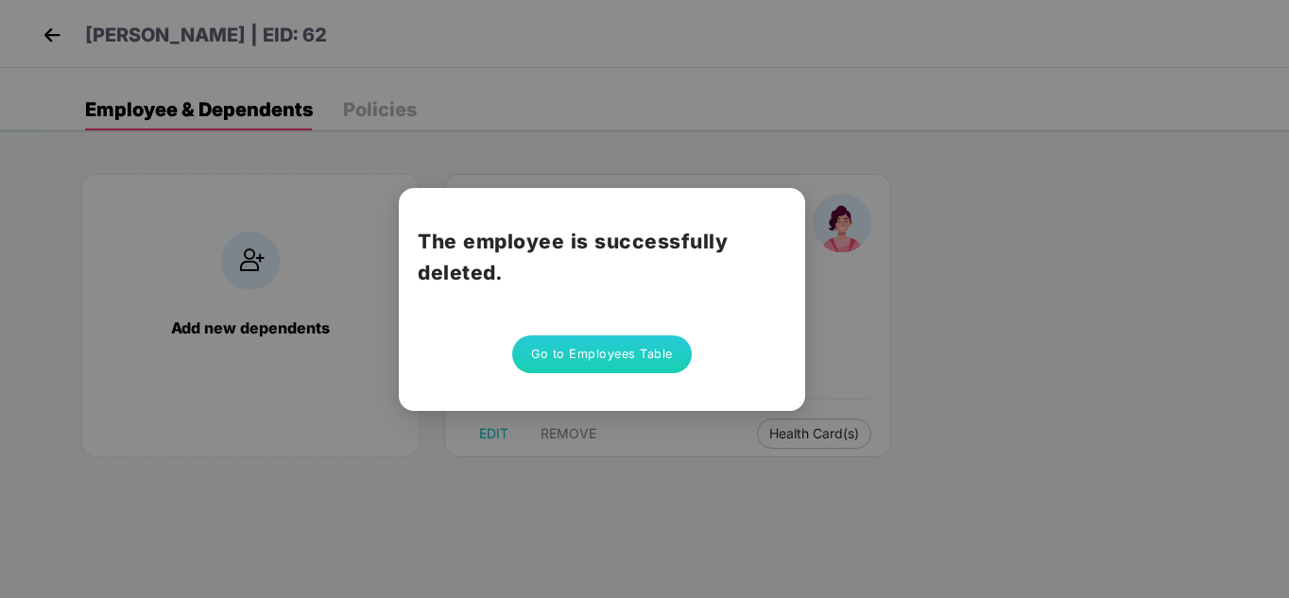
click at [578, 356] on button "Go to Employees Table" at bounding box center [602, 355] width 180 height 38
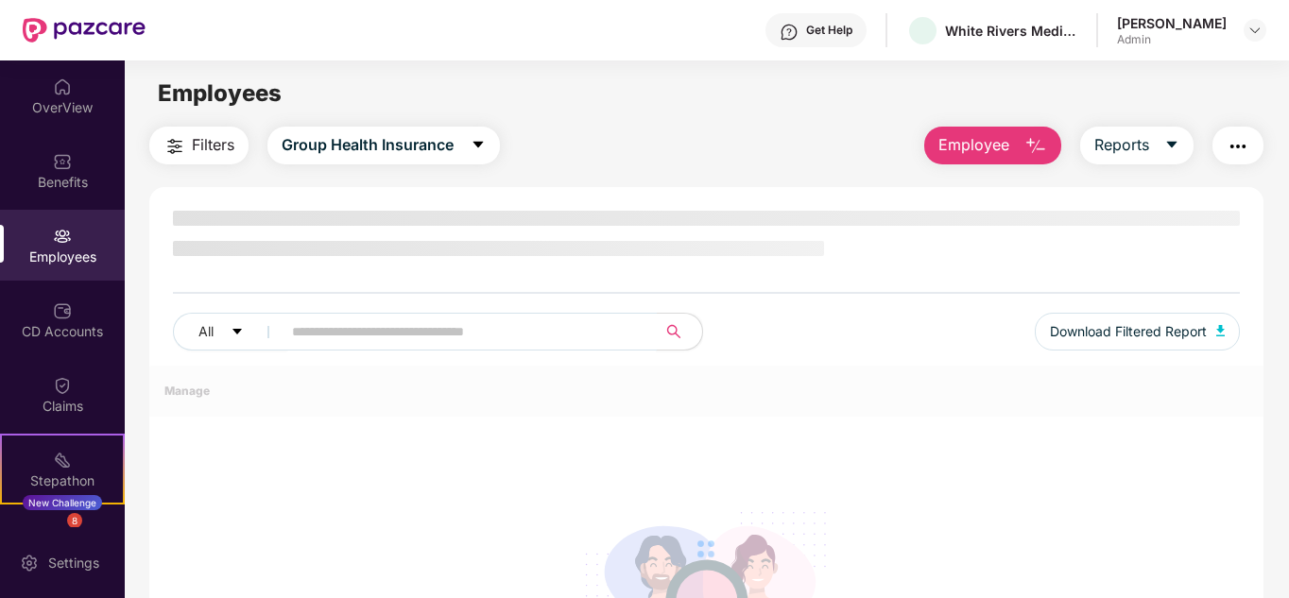
click at [445, 333] on span at bounding box center [463, 332] width 388 height 38
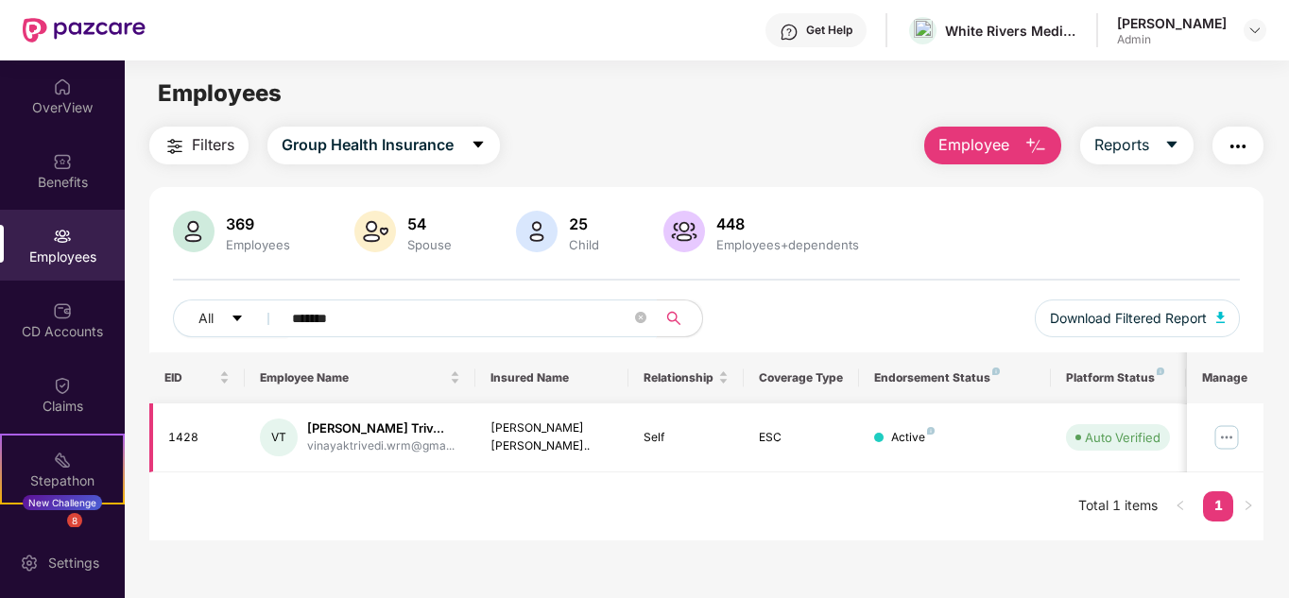
type input "*******"
drag, startPoint x: 1234, startPoint y: 437, endPoint x: 1222, endPoint y: 437, distance: 12.3
click at [1234, 439] on img at bounding box center [1227, 438] width 30 height 30
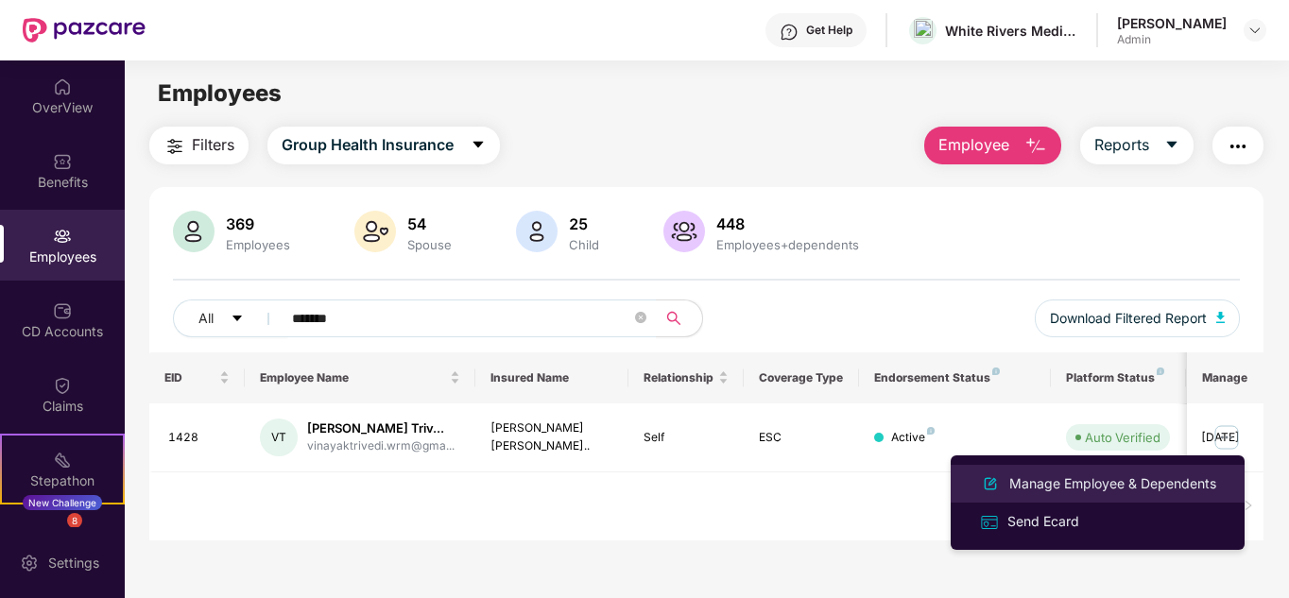
drag, startPoint x: 1058, startPoint y: 475, endPoint x: 1048, endPoint y: 474, distance: 9.5
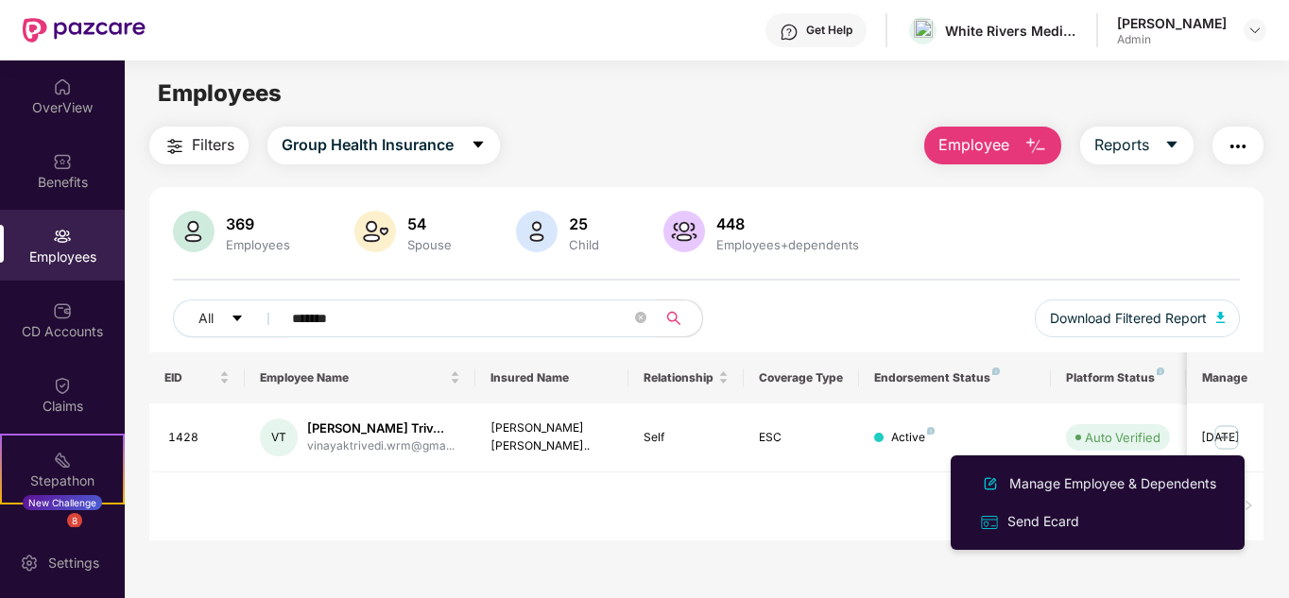
click at [1058, 475] on div "Manage Employee & Dependents" at bounding box center [1113, 484] width 215 height 21
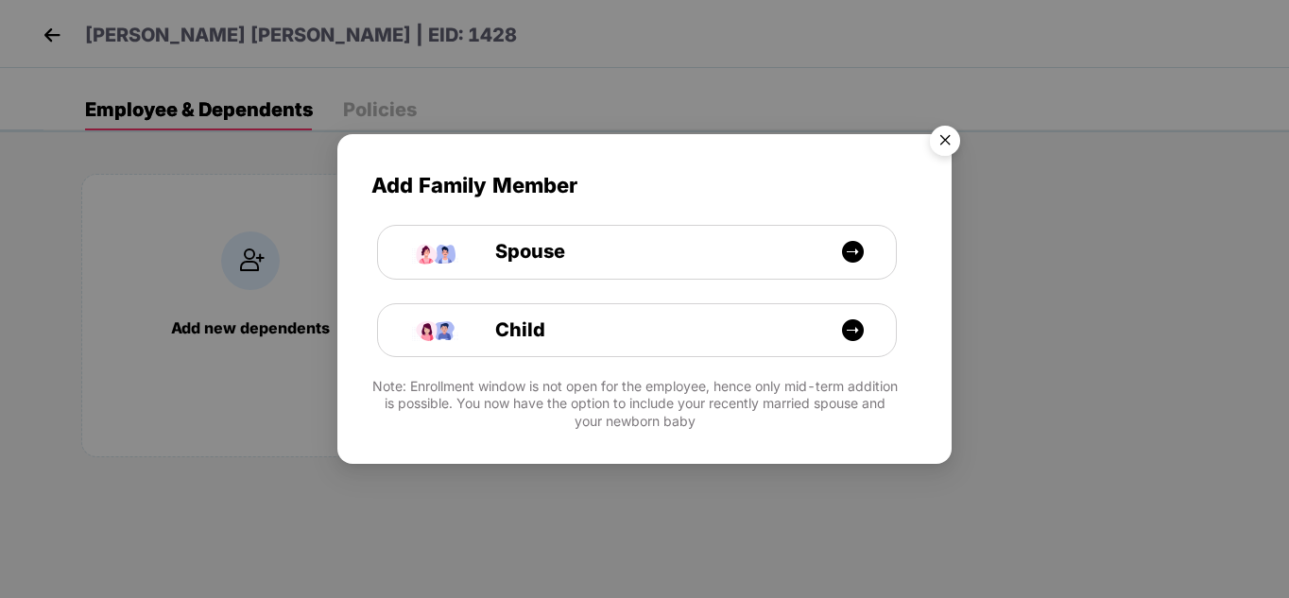
click at [943, 144] on img "Close" at bounding box center [945, 143] width 53 height 53
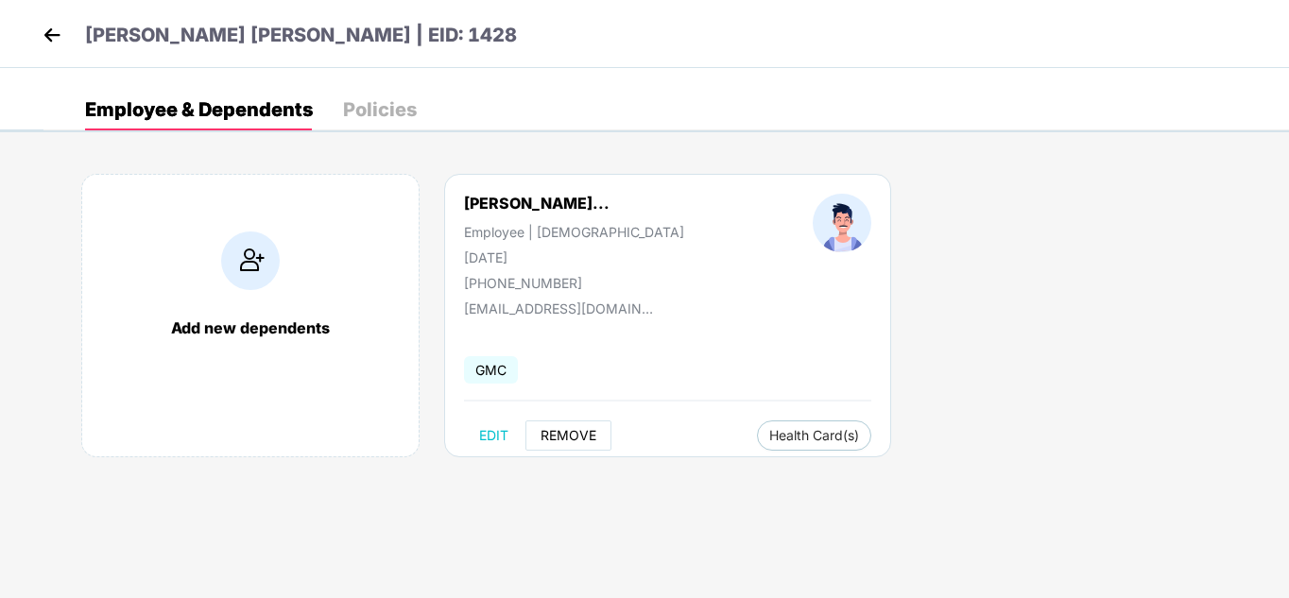
click at [580, 423] on button "REMOVE" at bounding box center [569, 436] width 86 height 30
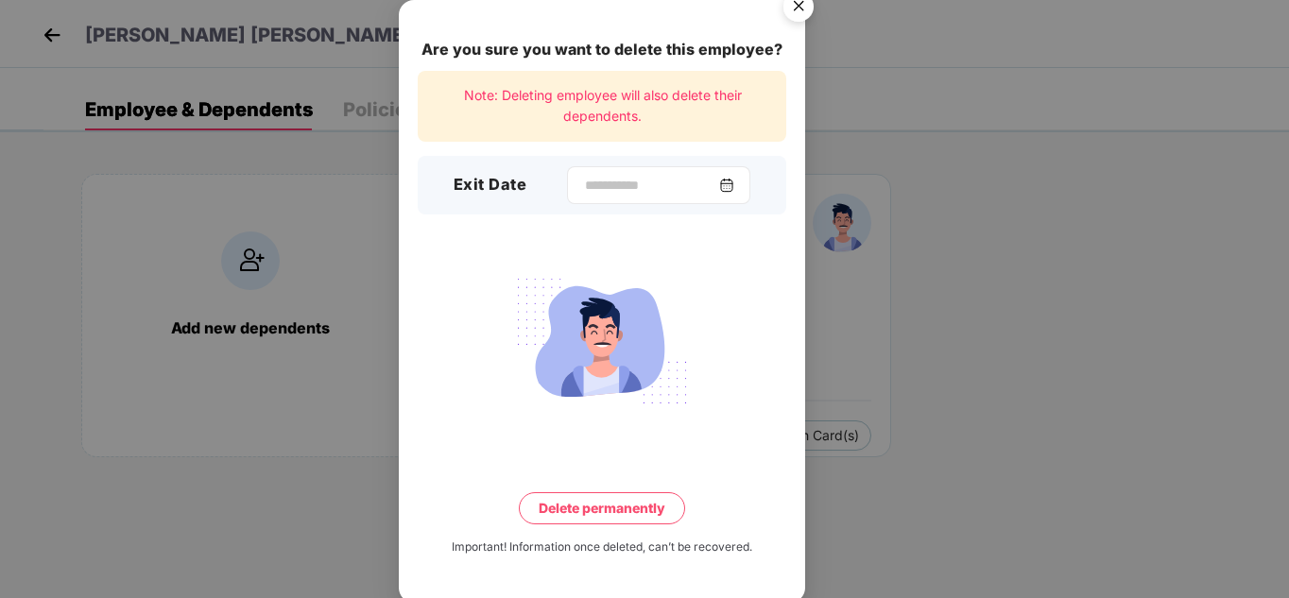
click at [734, 190] on img at bounding box center [726, 185] width 15 height 15
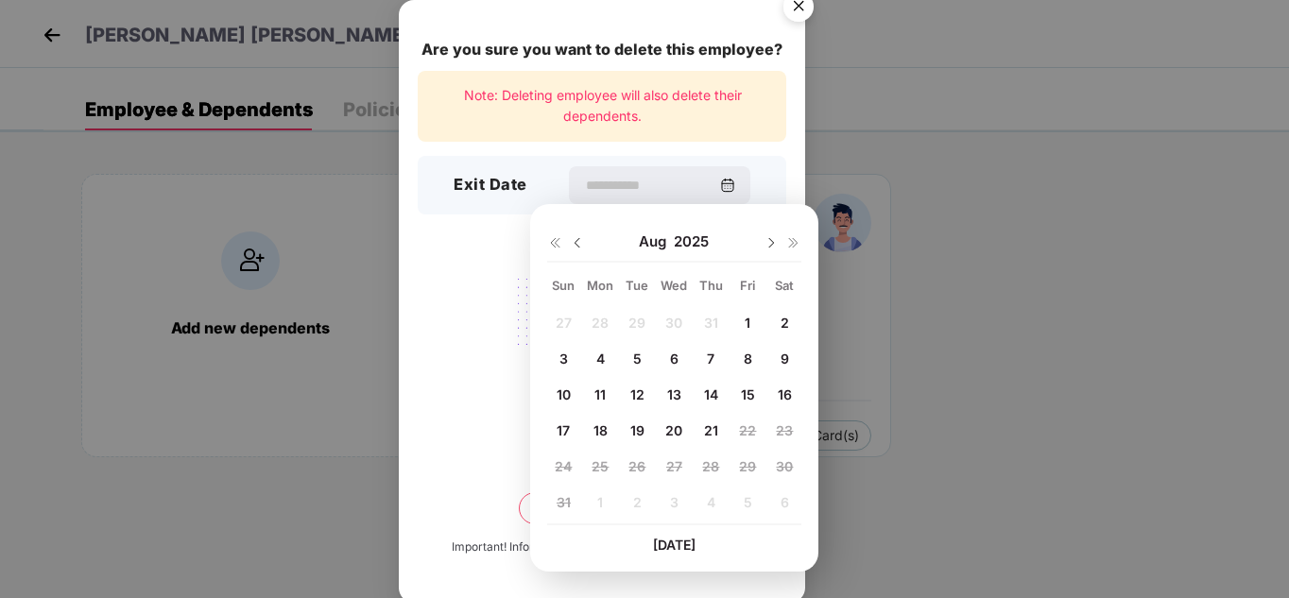
click at [668, 389] on span "13" at bounding box center [674, 395] width 14 height 16
type input "**********"
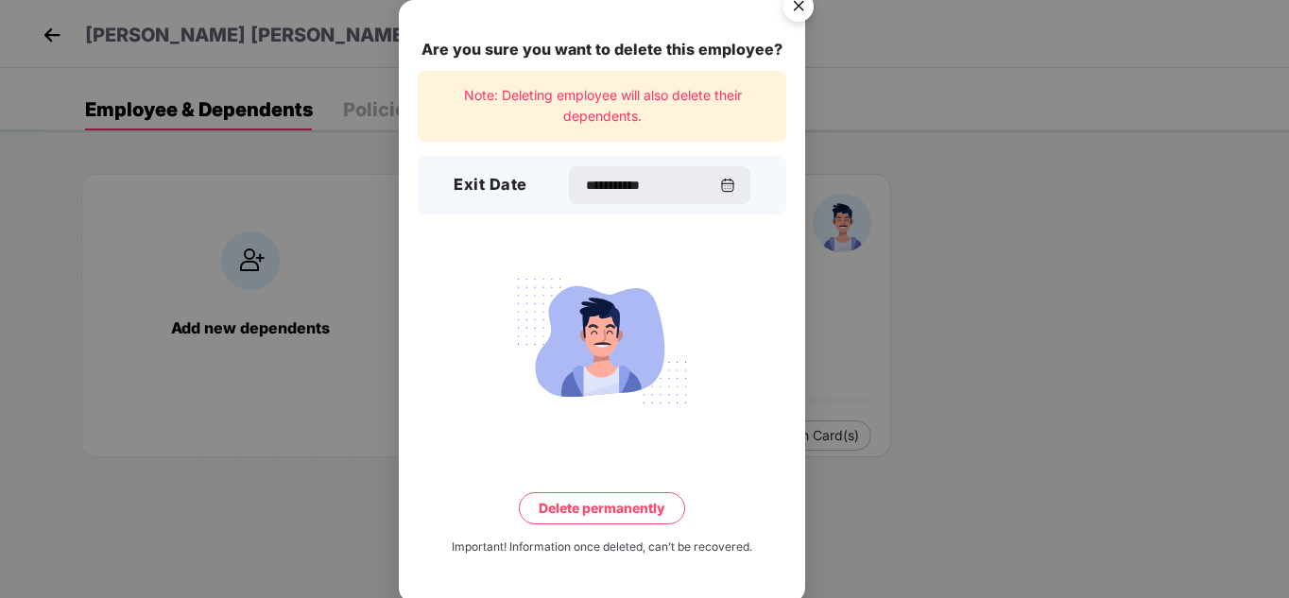
click at [627, 489] on div "**********" at bounding box center [602, 301] width 406 height 603
click at [624, 504] on button "Delete permanently" at bounding box center [602, 508] width 166 height 32
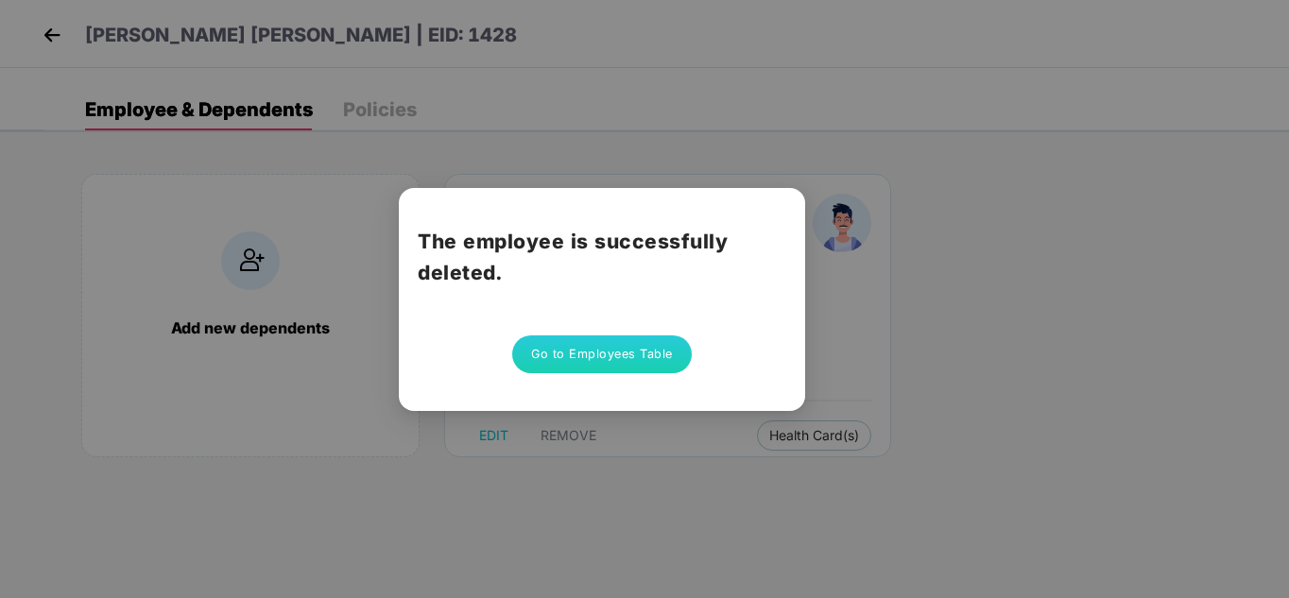
click at [628, 345] on button "Go to Employees Table" at bounding box center [602, 355] width 180 height 38
